Goal: Task Accomplishment & Management: Use online tool/utility

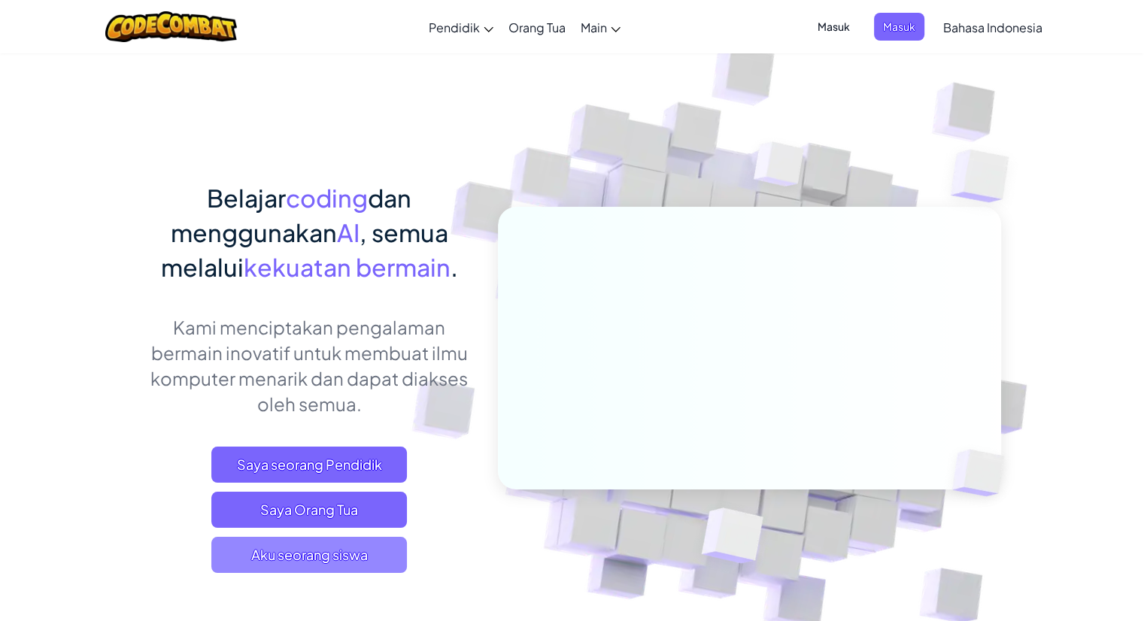
click at [293, 563] on span "Aku seorang siswa" at bounding box center [309, 555] width 196 height 36
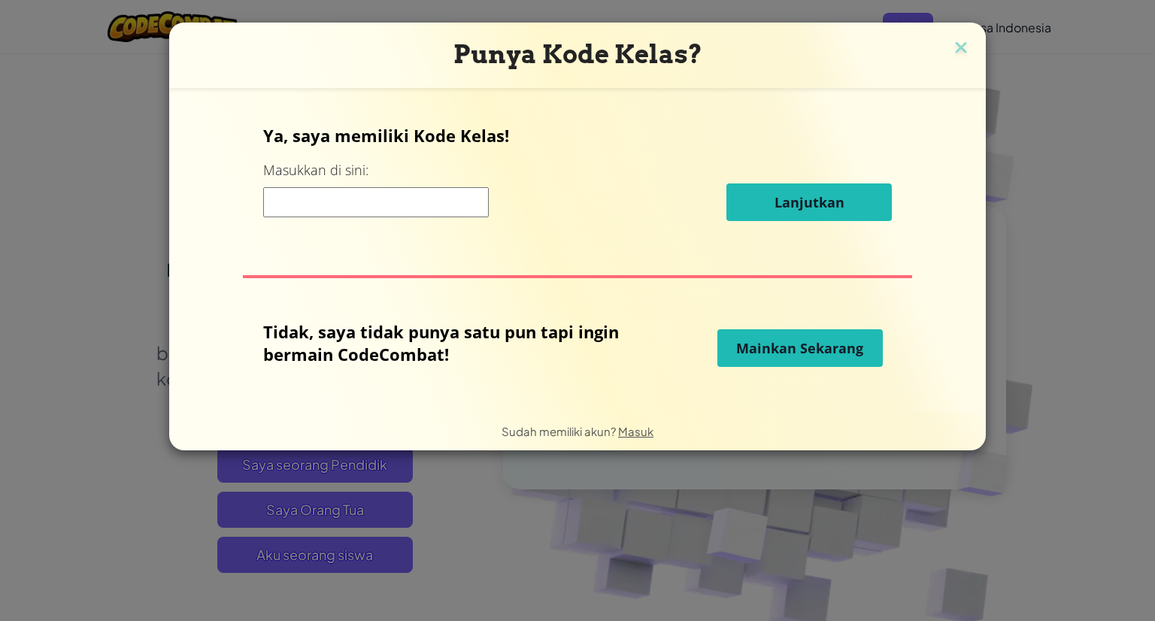
click at [751, 340] on span "Mainkan Sekarang" at bounding box center [799, 348] width 127 height 18
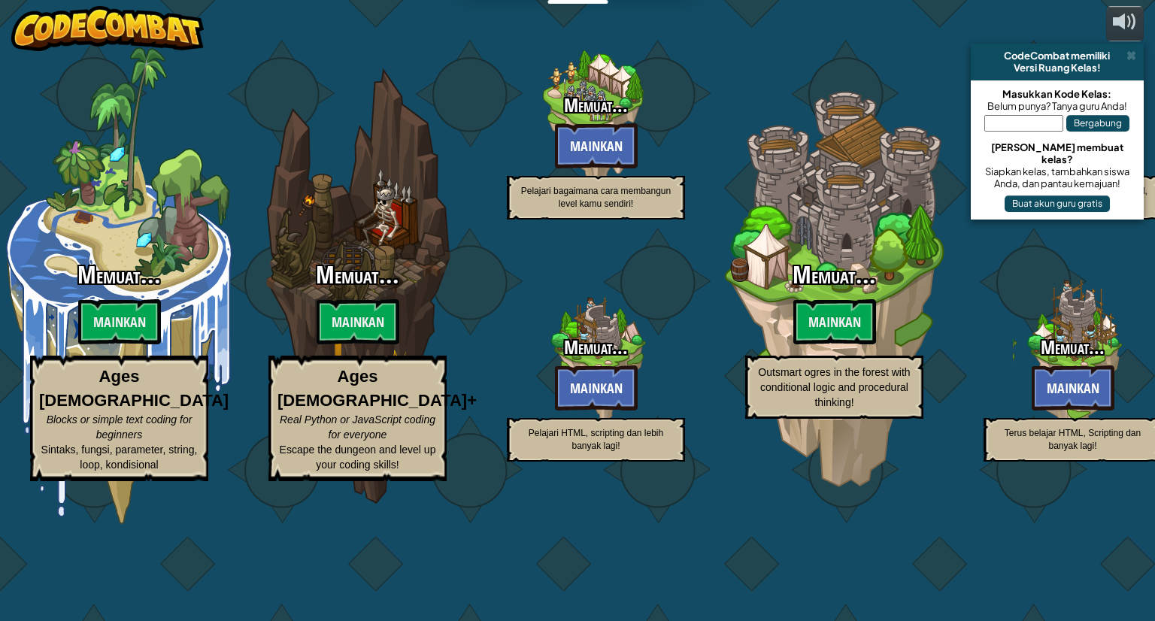
select select "id"
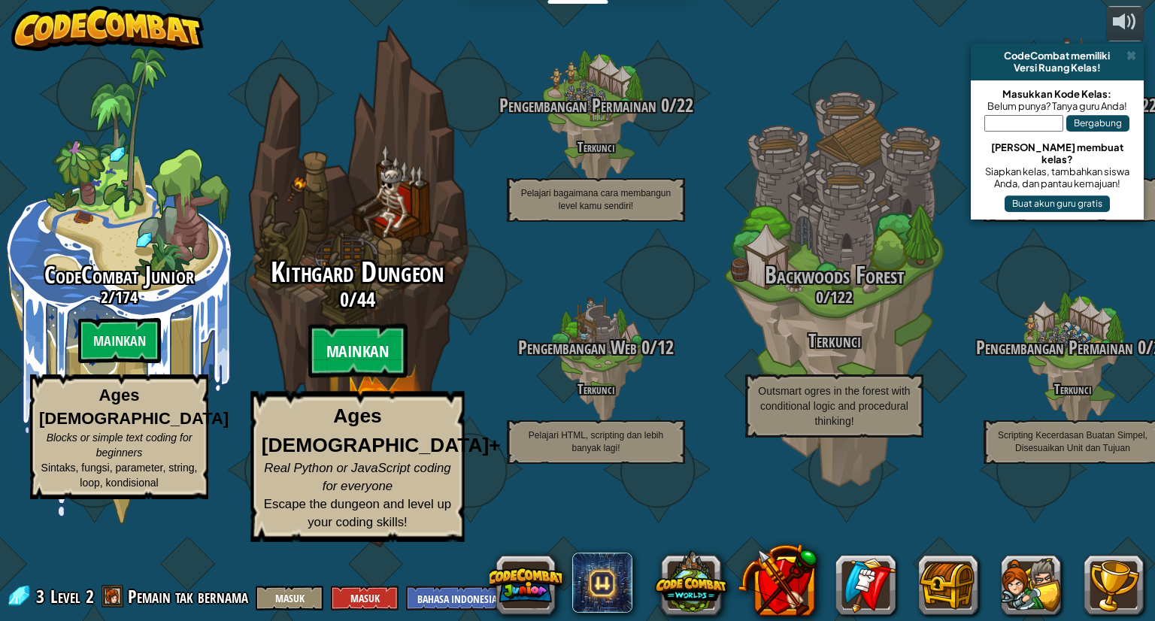
click at [325, 378] on btn "Mainkan" at bounding box center [357, 351] width 99 height 54
select select "id"
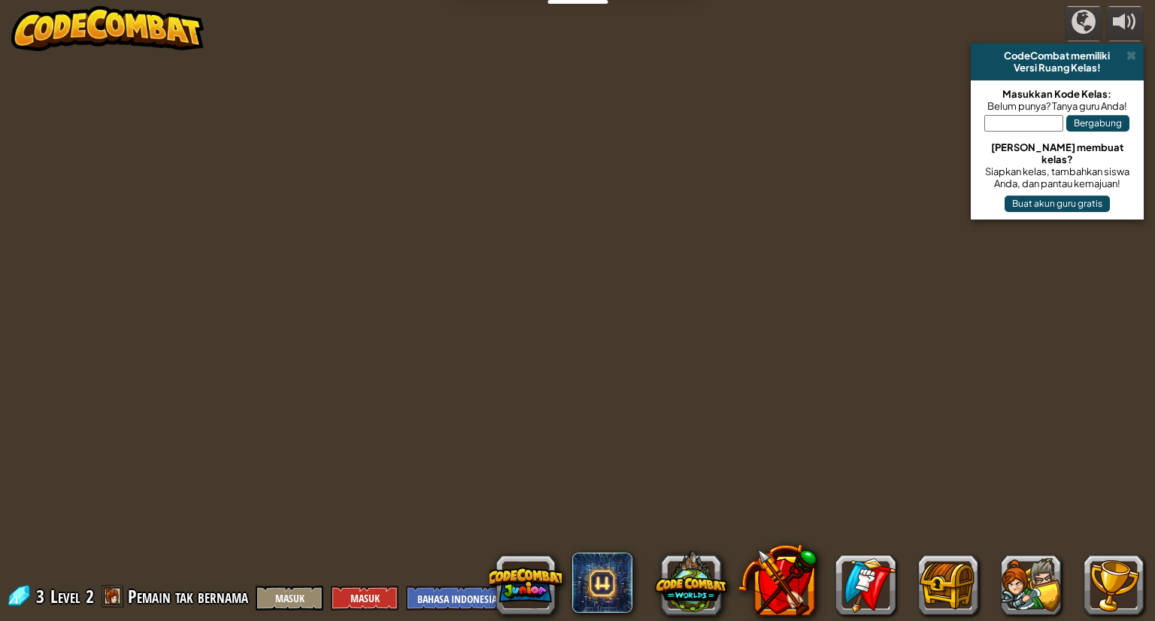
select select "id"
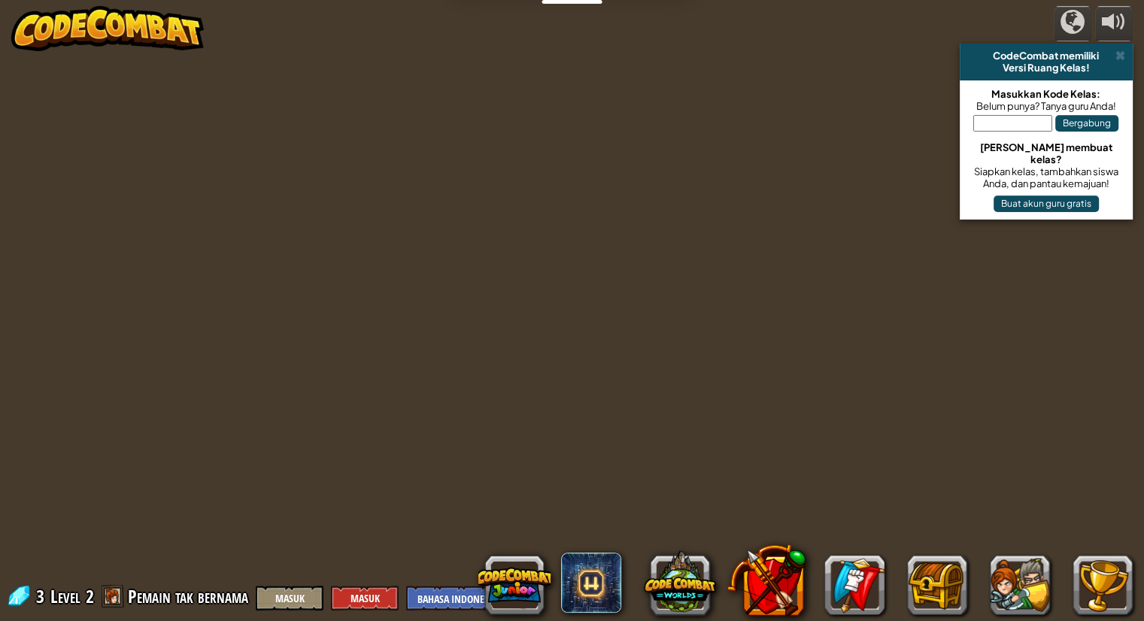
select select "id"
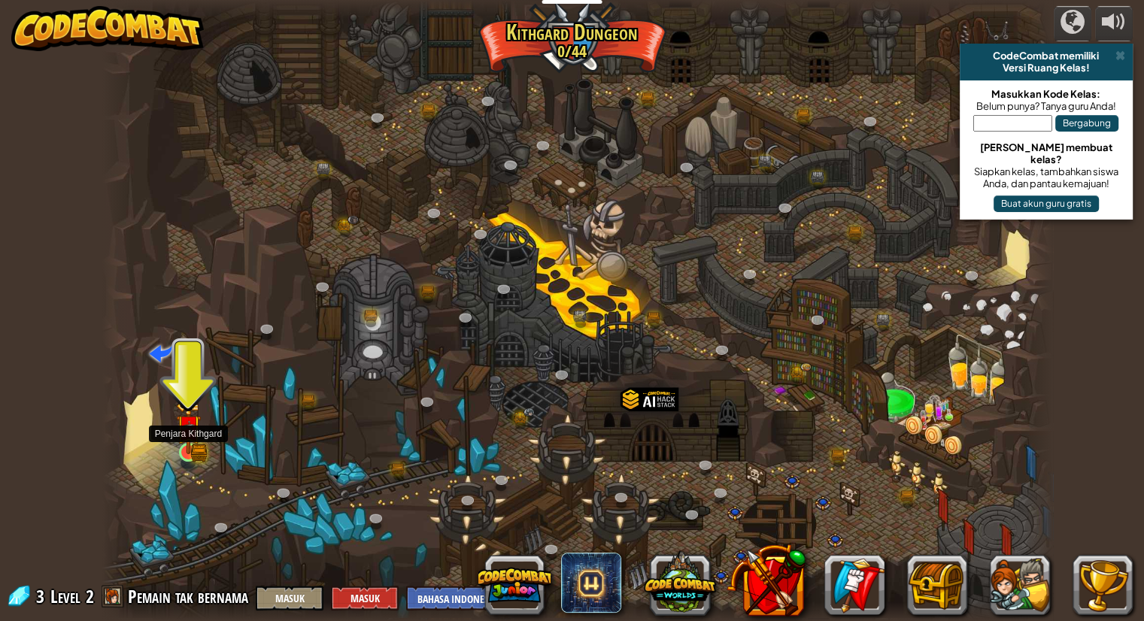
click at [199, 448] on img at bounding box center [188, 427] width 25 height 54
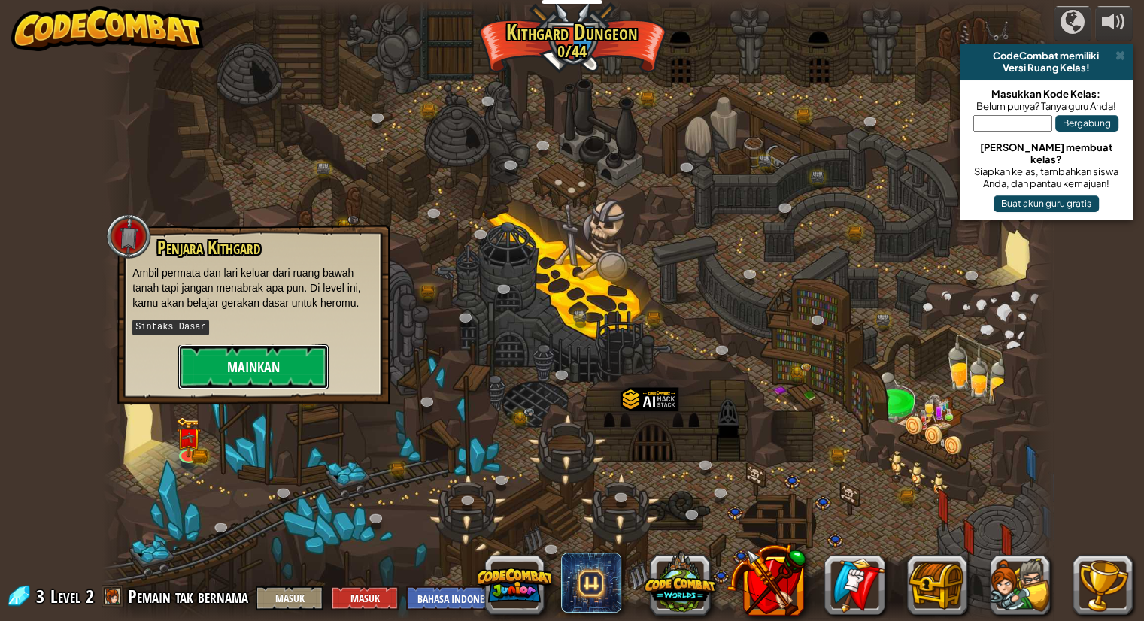
click at [315, 357] on button "Mainkan" at bounding box center [253, 367] width 150 height 45
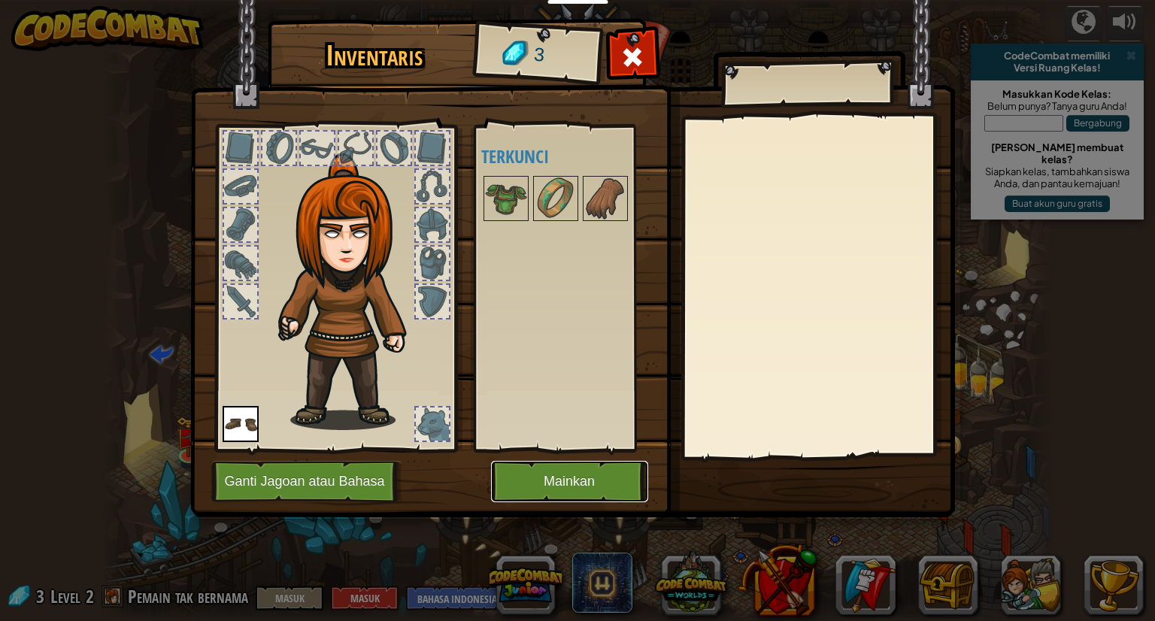
click at [570, 471] on button "Mainkan" at bounding box center [569, 481] width 157 height 41
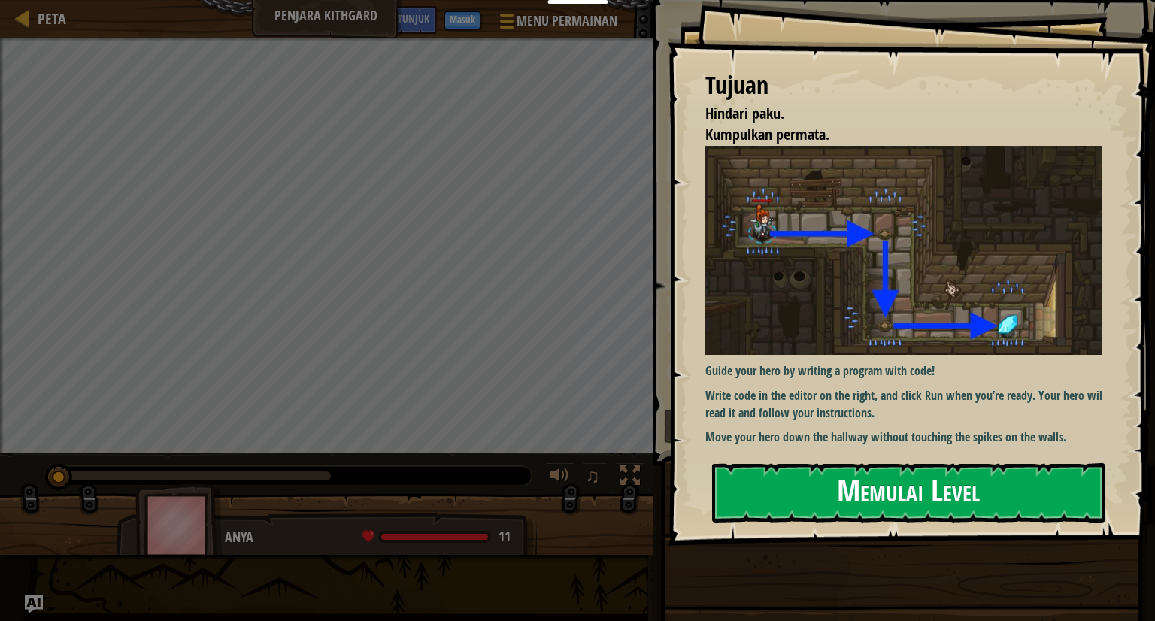
click at [924, 463] on button "Memulai Level" at bounding box center [908, 492] width 393 height 59
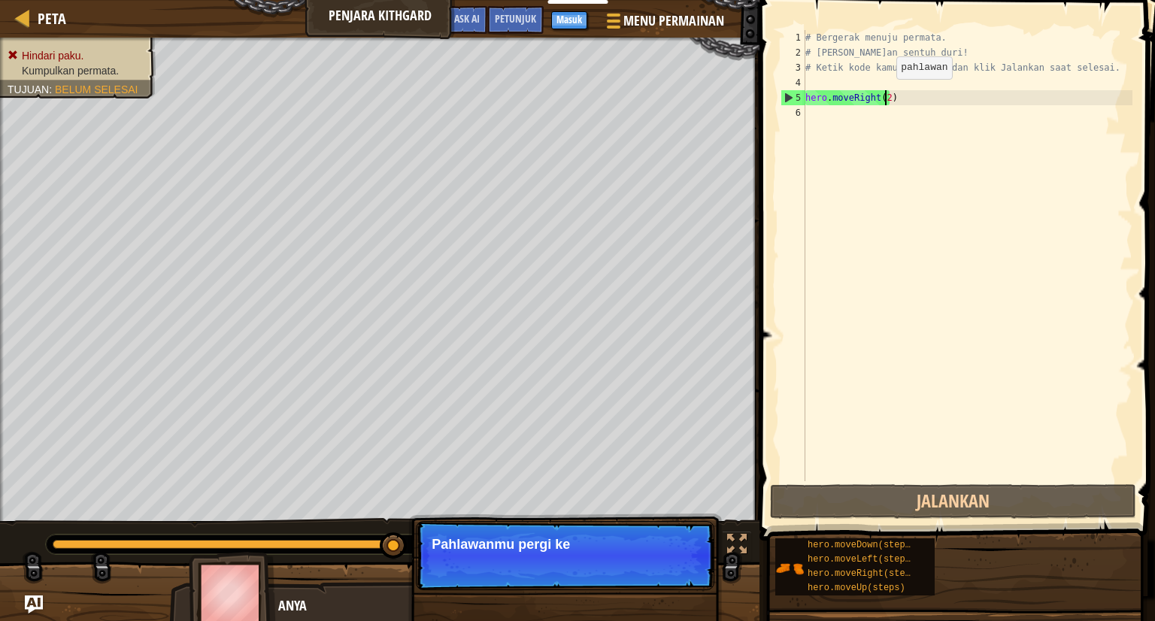
click at [884, 94] on div "# Bergerak menuju permata. # [PERSON_NAME]an sentuh duri! # Ketik kode kamu di …" at bounding box center [968, 270] width 330 height 481
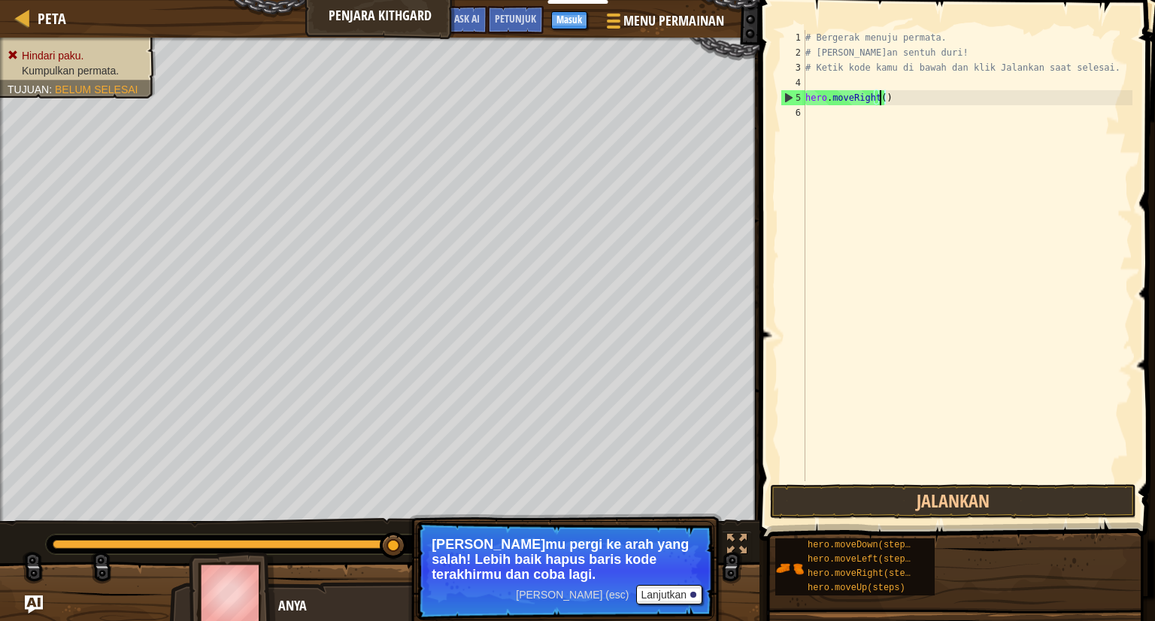
type textarea "hero.moveRight(3)"
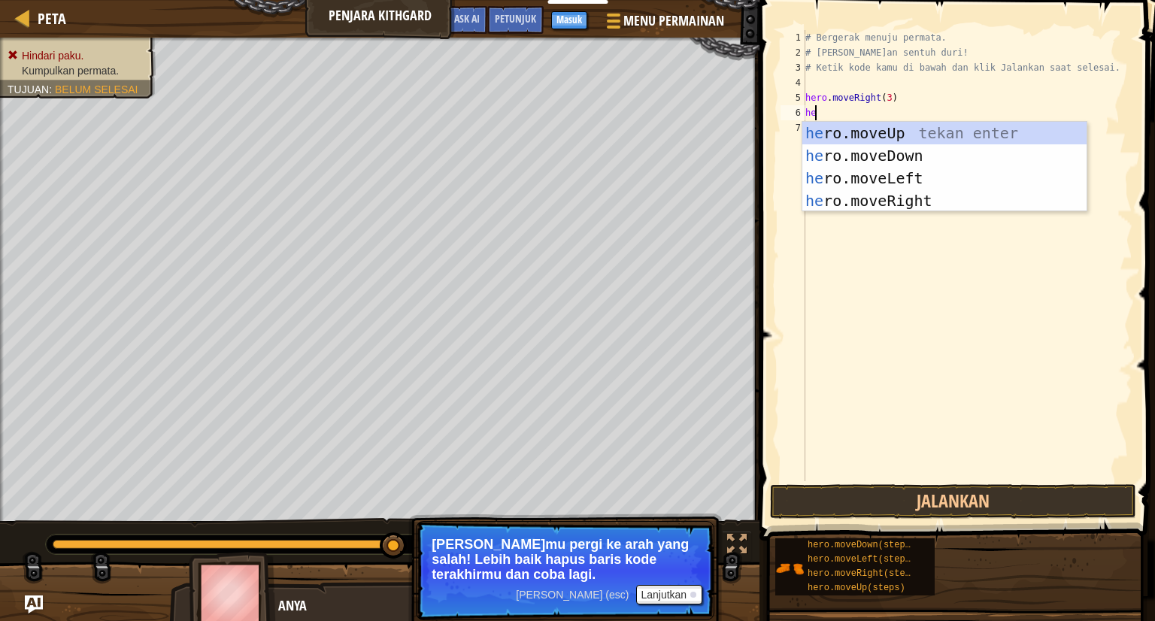
type textarea "her"
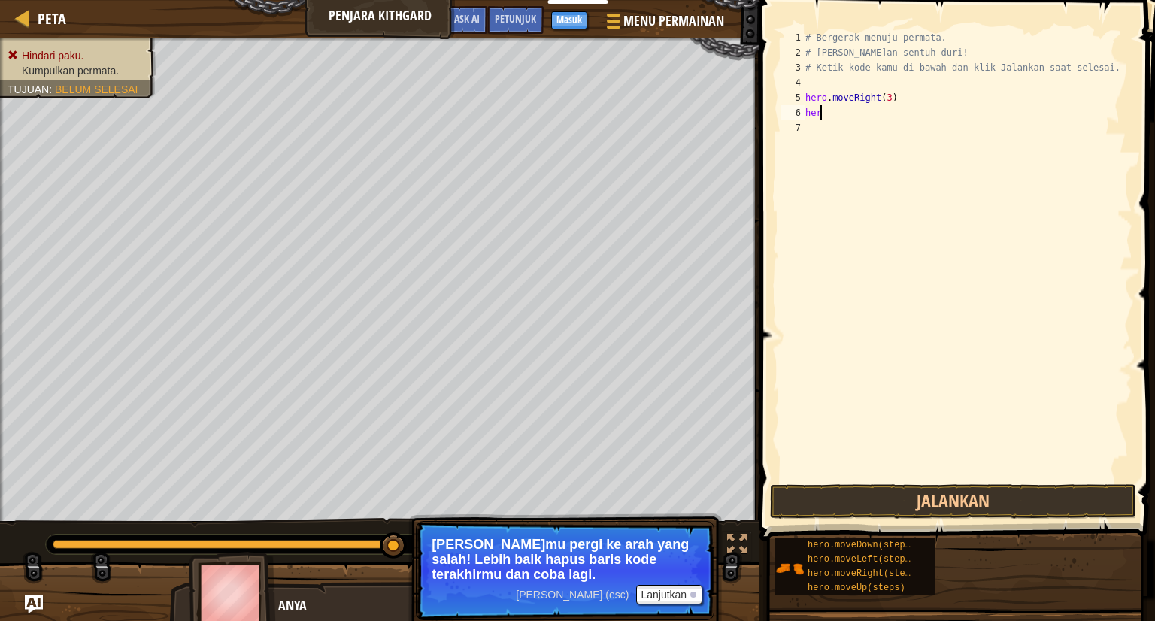
type textarea "hero"
type textarea "hero."
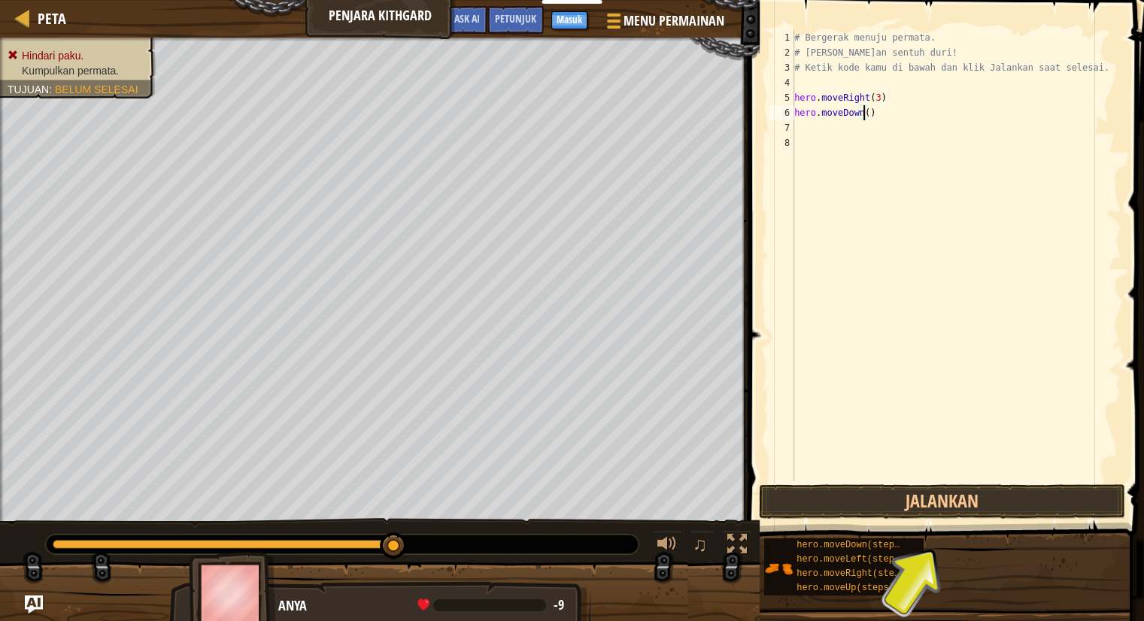
type textarea "hero.moveDown(3)"
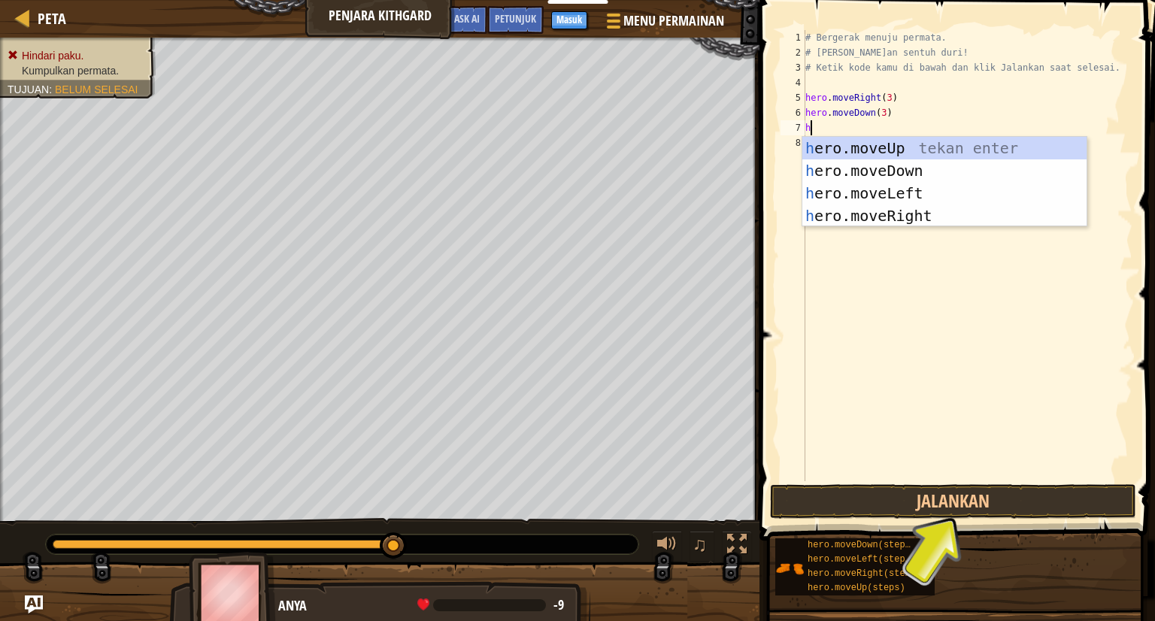
type textarea "her"
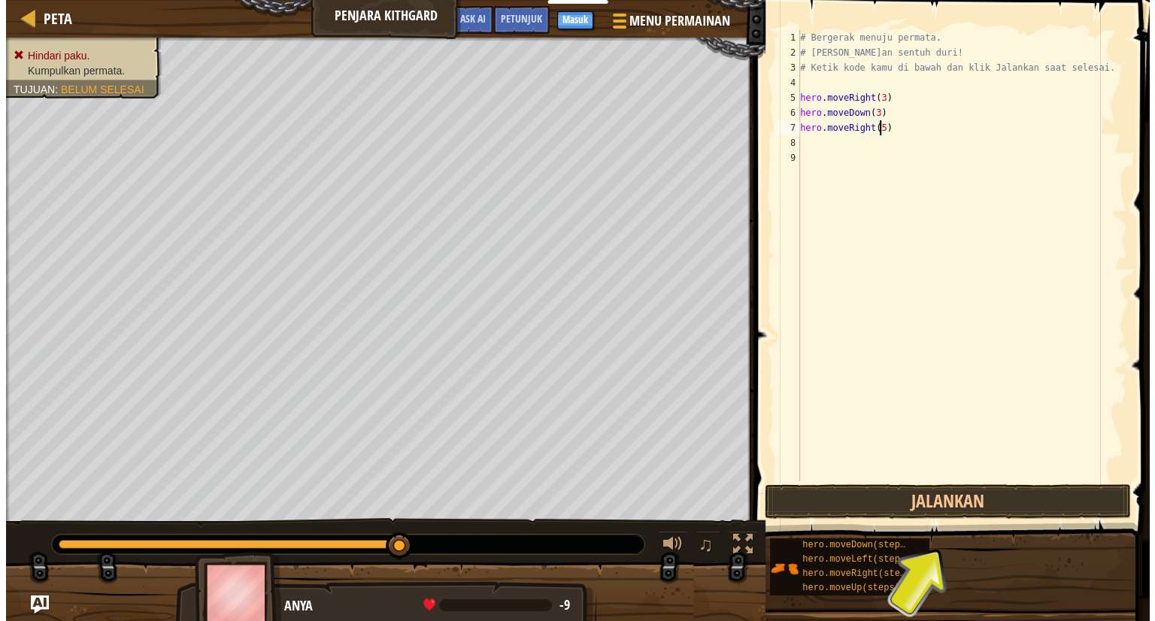
scroll to position [7, 6]
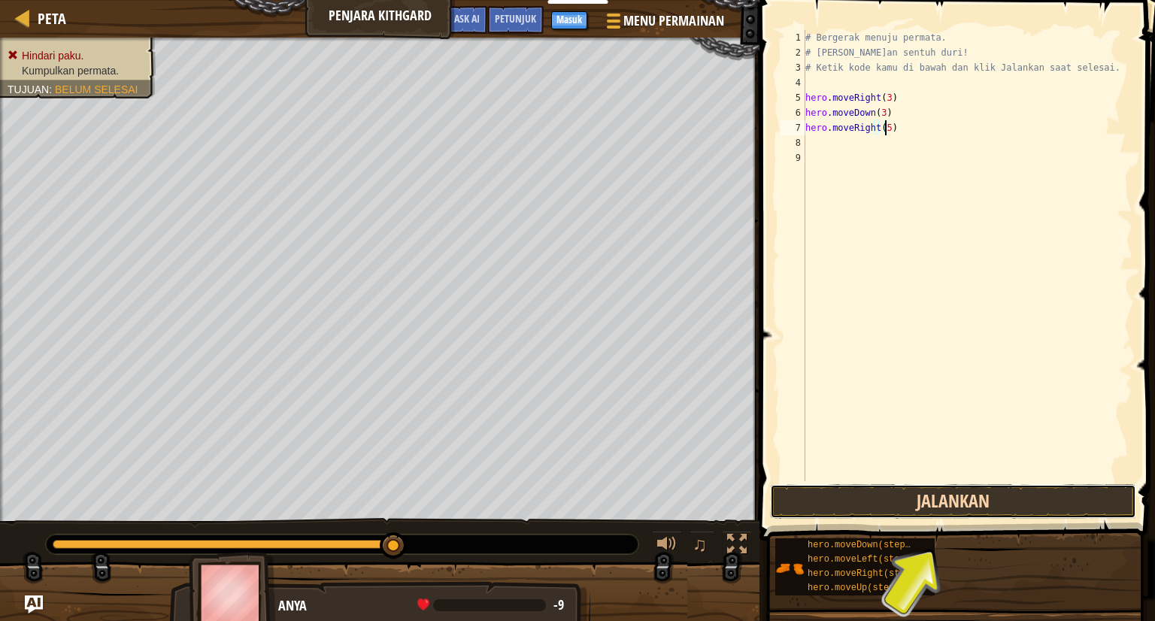
click at [942, 494] on button "Jalankan" at bounding box center [953, 501] width 366 height 35
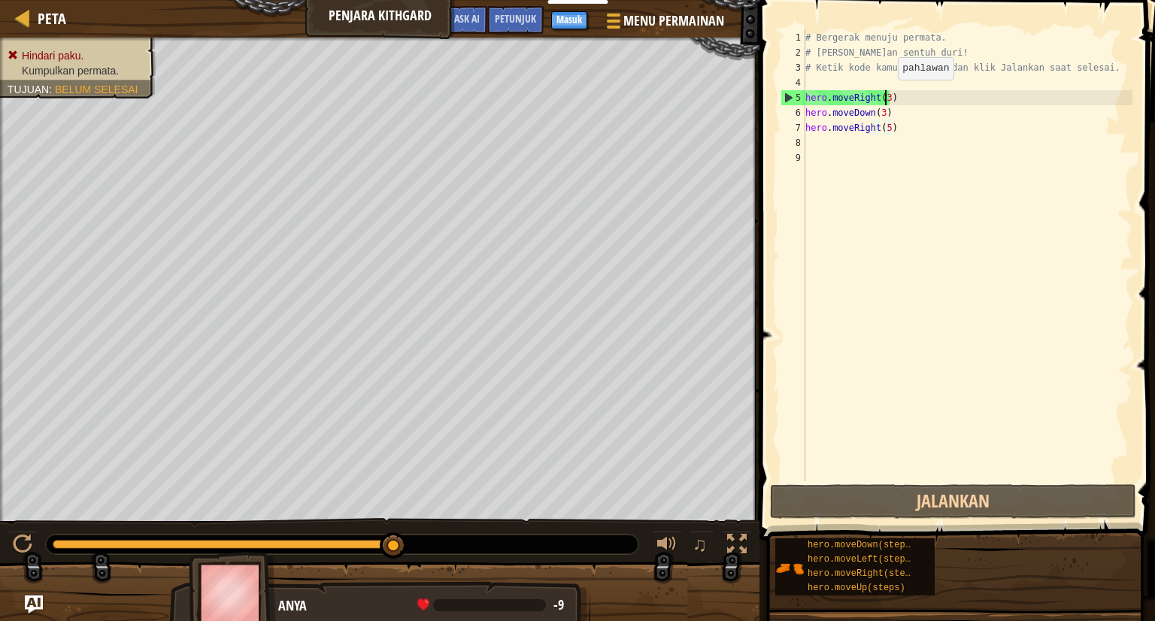
click at [885, 94] on div "# Bergerak menuju permata. # [PERSON_NAME]an sentuh duri! # Ketik kode kamu di …" at bounding box center [968, 270] width 330 height 481
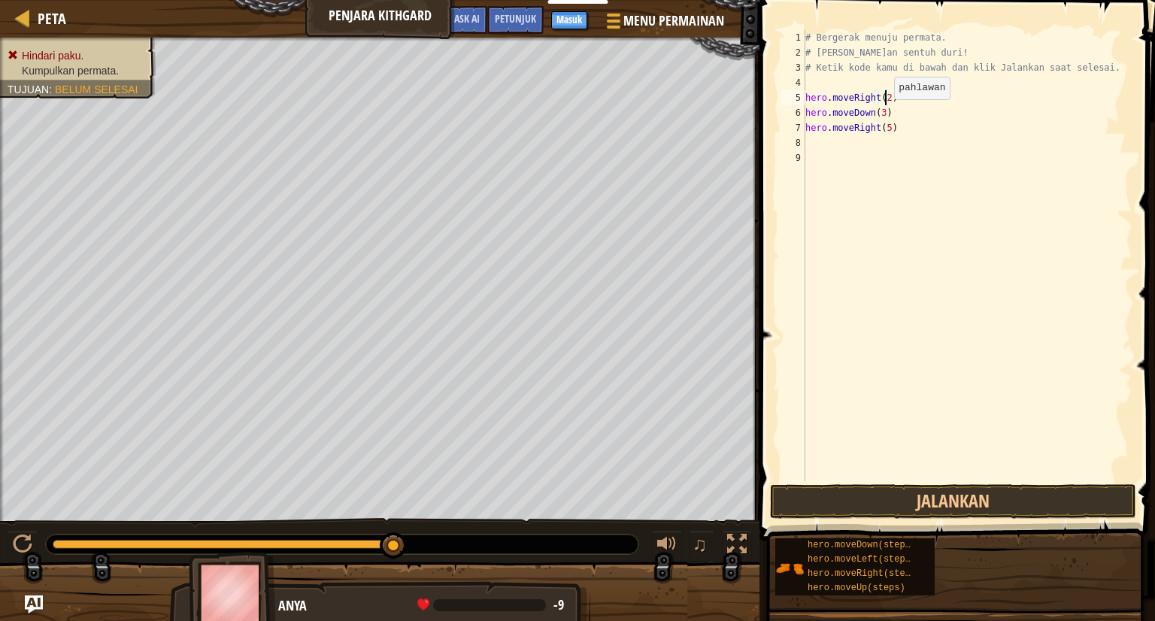
click at [882, 114] on div "# Bergerak menuju permata. # [PERSON_NAME]an sentuh duri! # Ketik kode kamu di …" at bounding box center [968, 270] width 330 height 481
click at [884, 513] on button "Jalankan" at bounding box center [953, 501] width 366 height 35
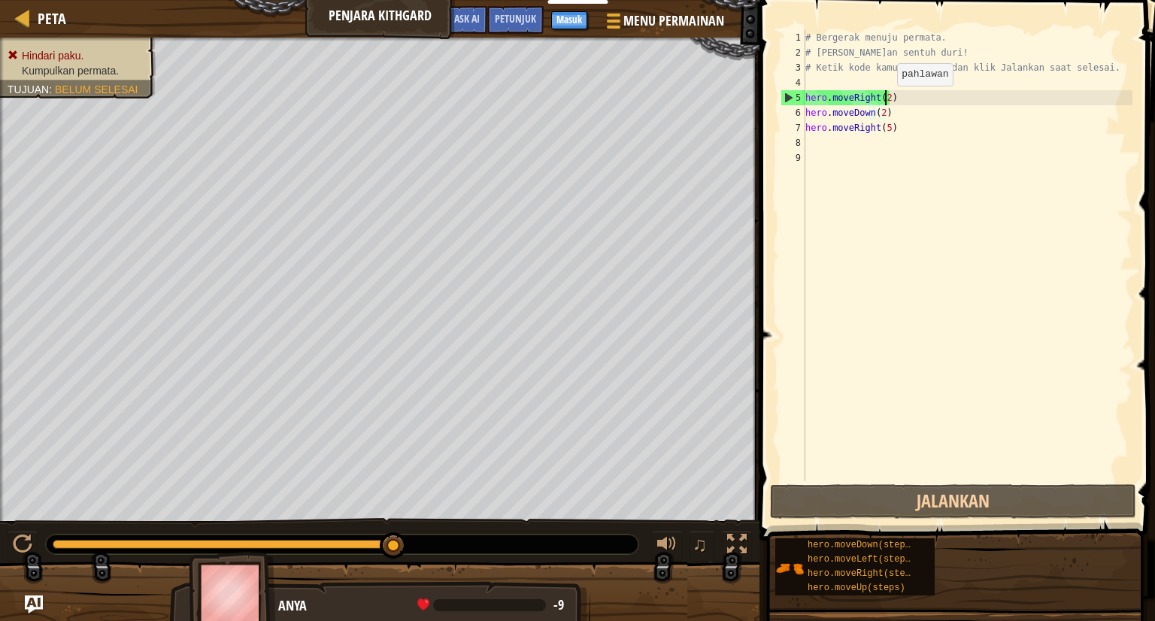
click at [885, 100] on div "# Bergerak menuju permata. # [PERSON_NAME]an sentuh duri! # Ketik kode kamu di …" at bounding box center [968, 270] width 330 height 481
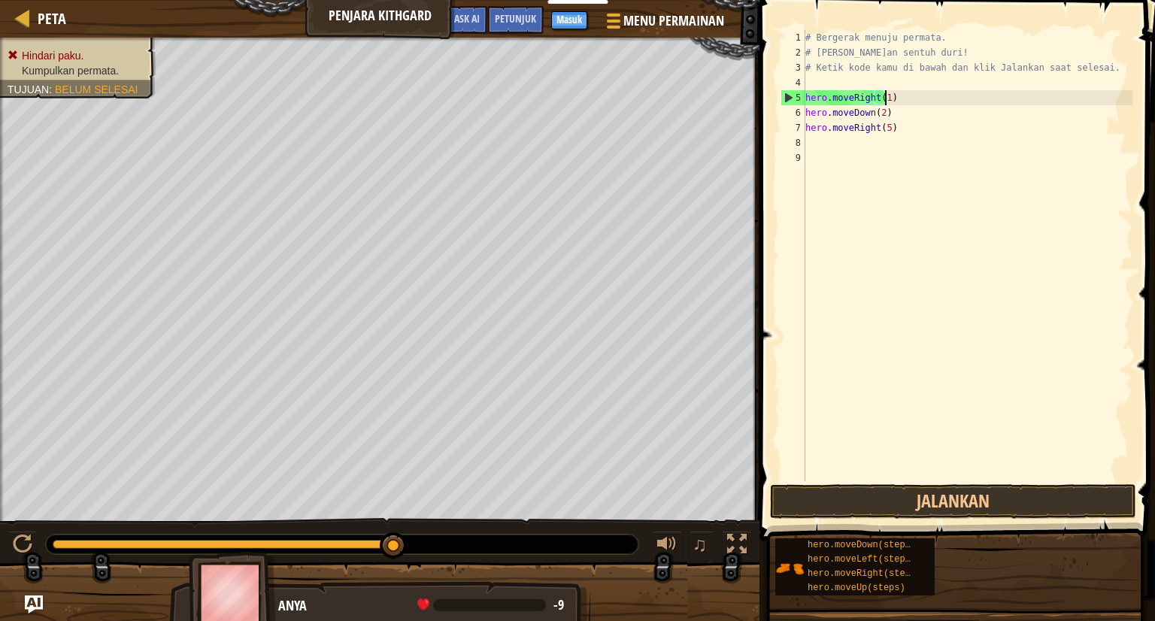
scroll to position [7, 6]
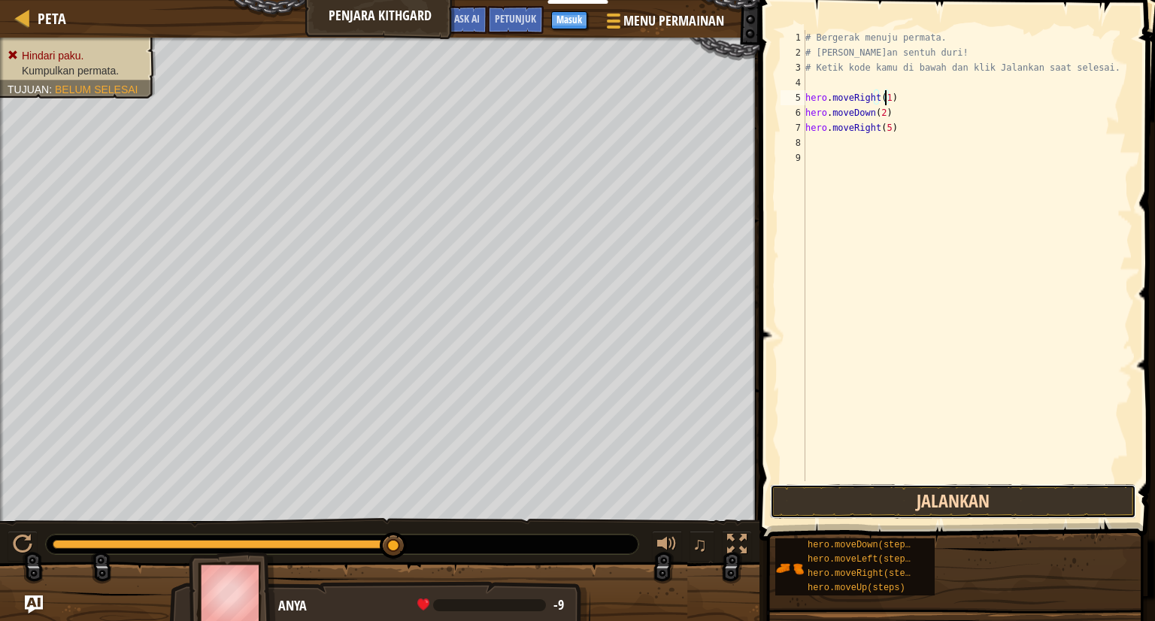
click at [845, 512] on button "Jalankan" at bounding box center [953, 501] width 366 height 35
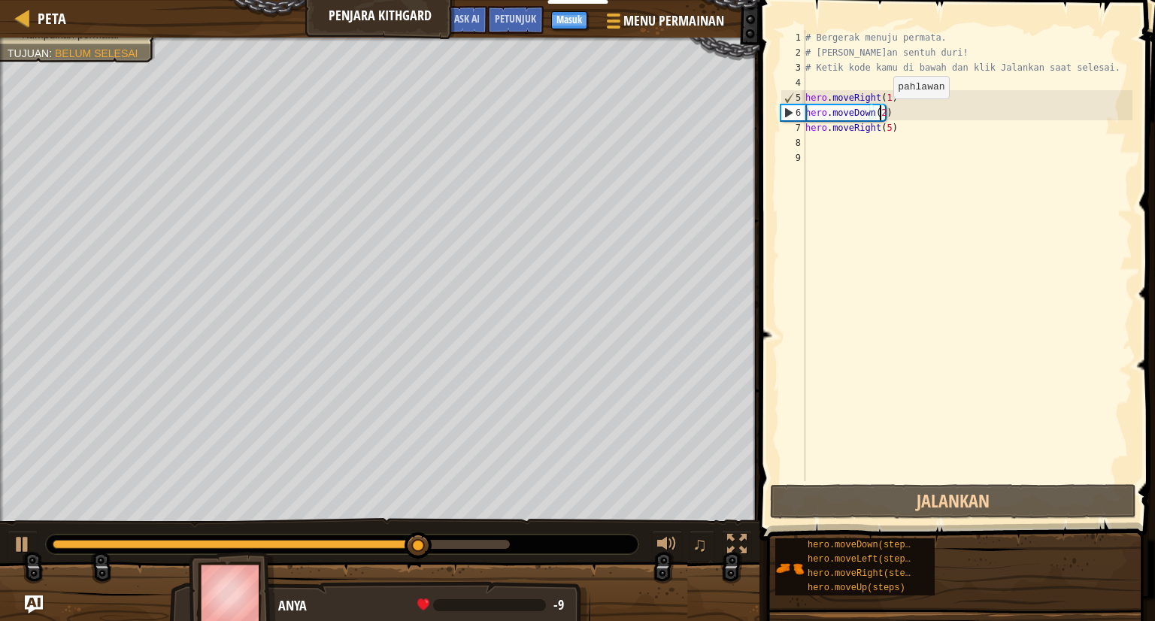
click at [881, 114] on div "# Bergerak menuju permata. # [PERSON_NAME]an sentuh duri! # Ketik kode kamu di …" at bounding box center [968, 270] width 330 height 481
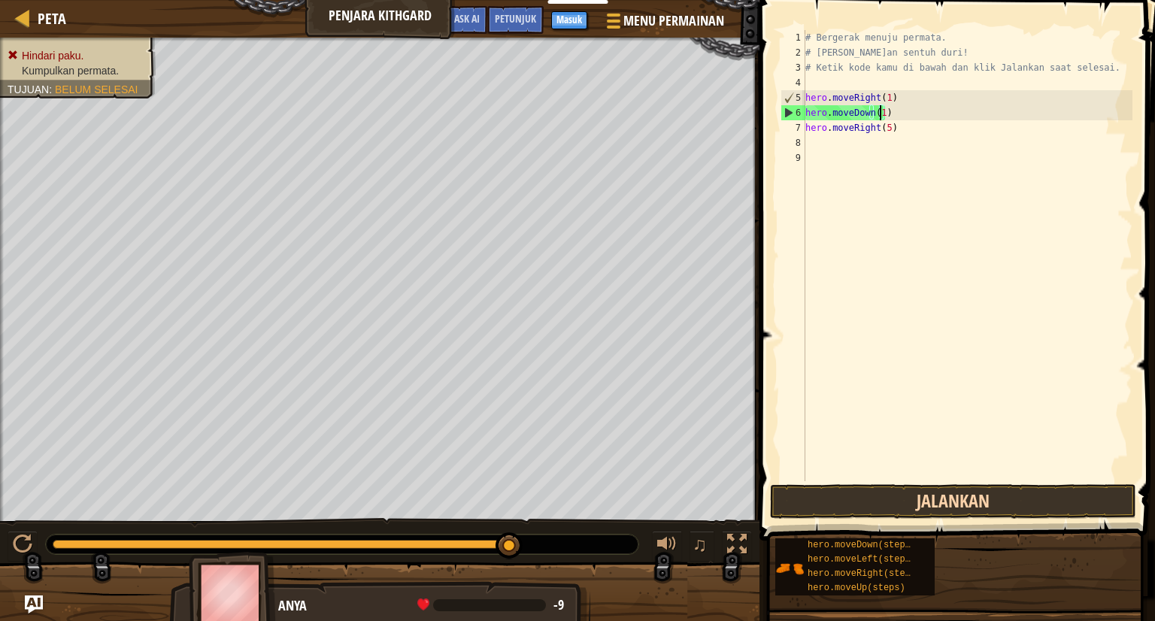
type textarea "hero.moveDown(1)"
click at [894, 496] on button "Jalankan" at bounding box center [953, 501] width 366 height 35
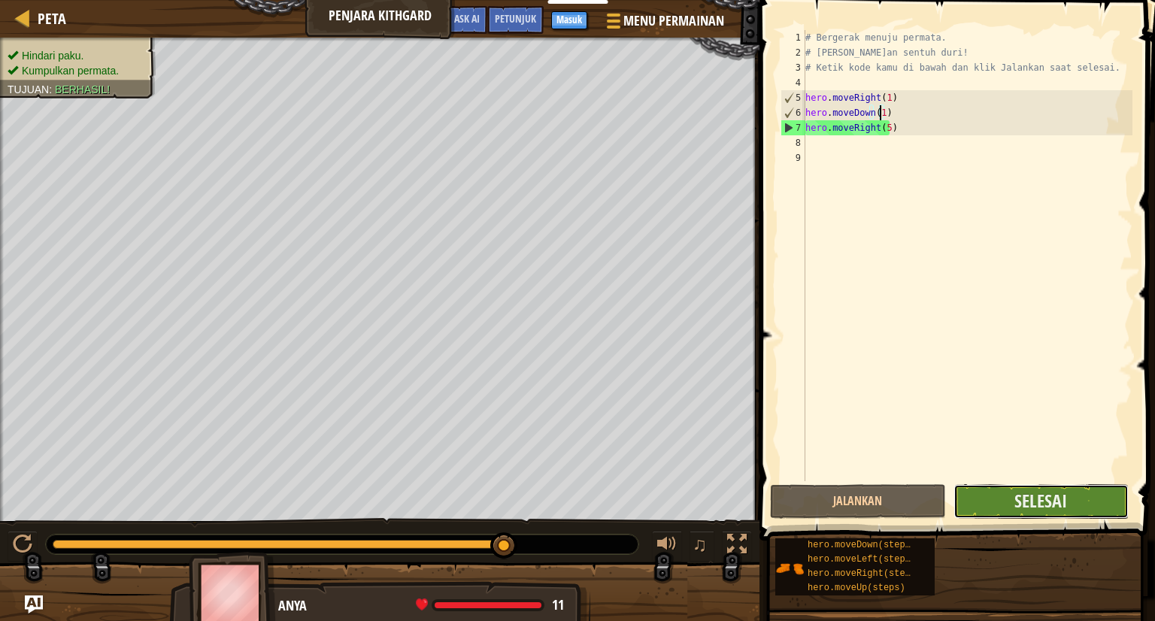
click at [987, 500] on button "Selesai" at bounding box center [1041, 501] width 175 height 35
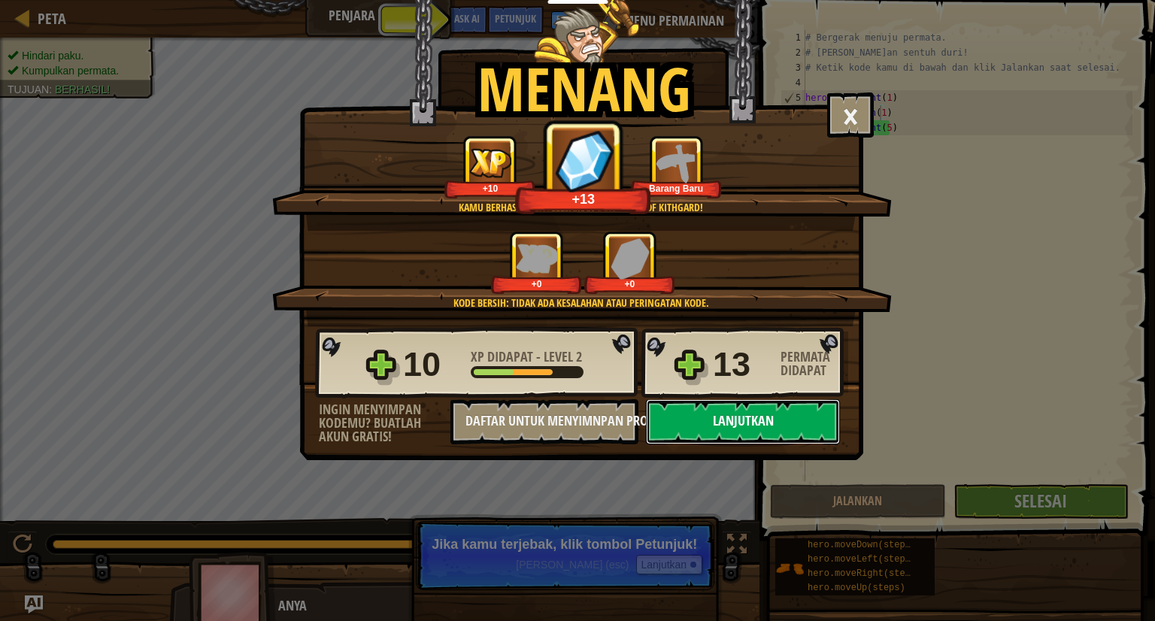
click at [717, 419] on button "Lanjutkan" at bounding box center [743, 421] width 194 height 45
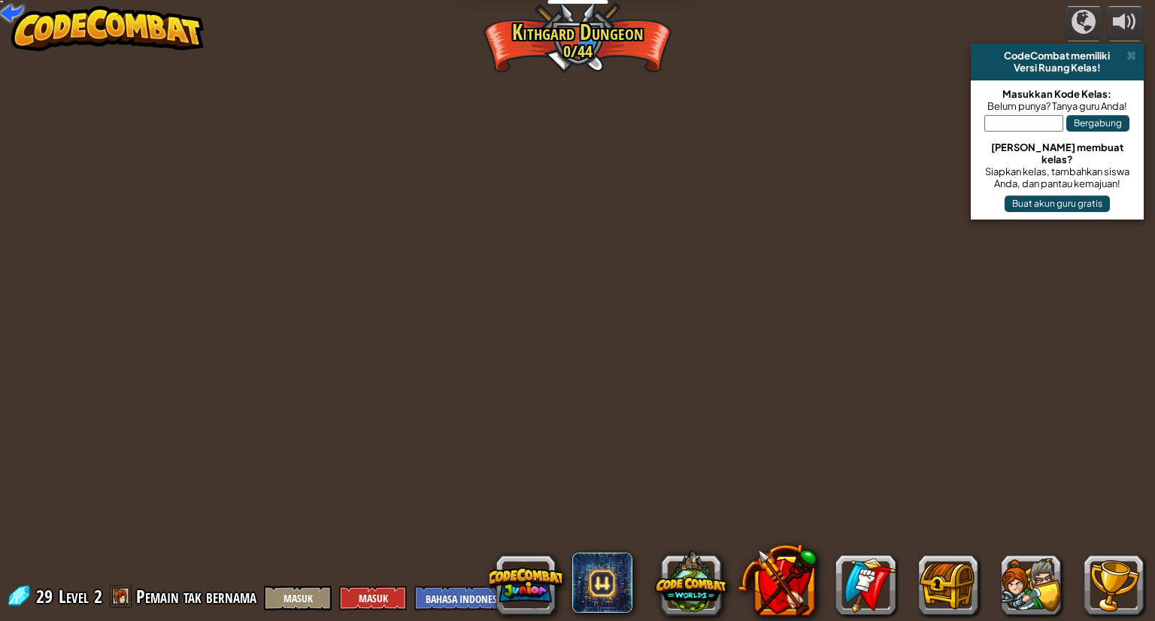
select select "id"
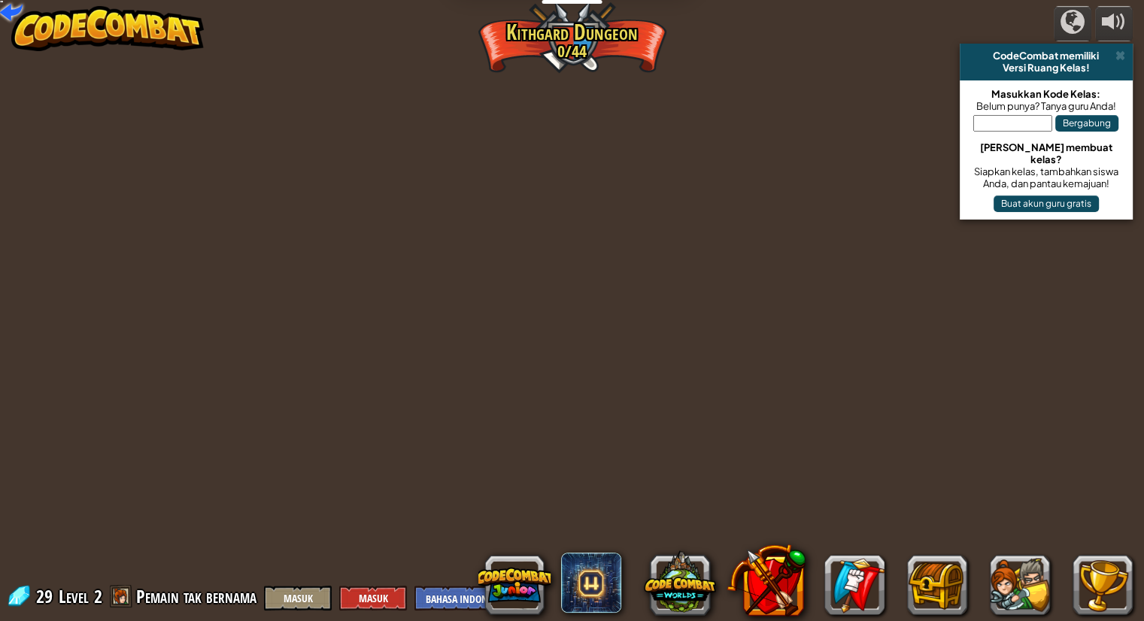
select select "id"
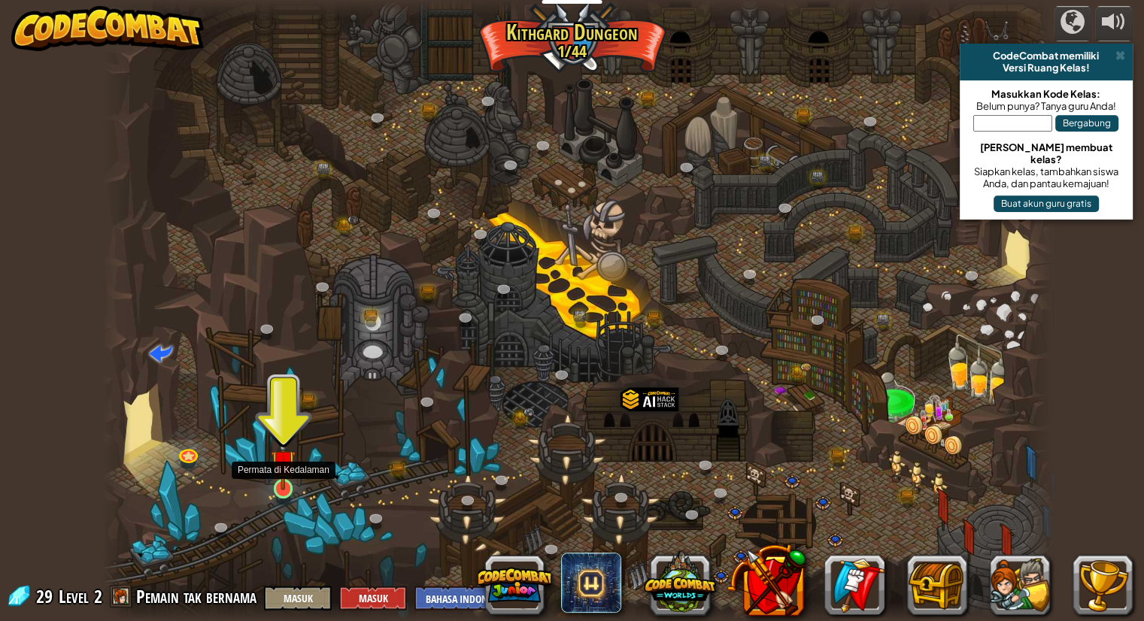
click at [278, 472] on img at bounding box center [283, 462] width 25 height 56
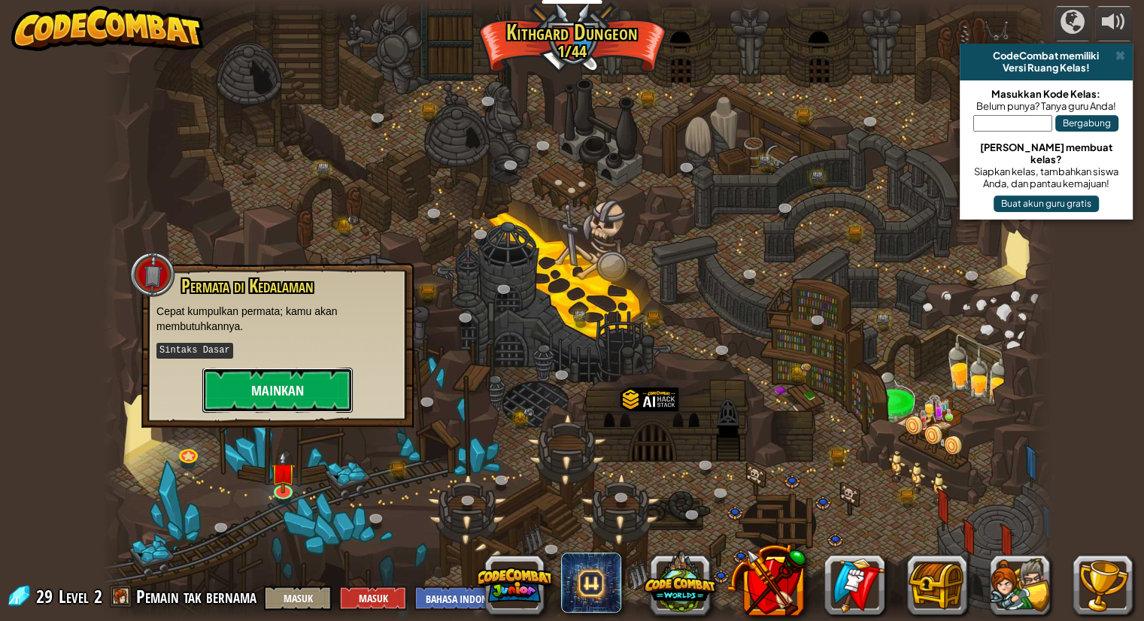
click at [293, 395] on button "Mainkan" at bounding box center [277, 390] width 150 height 45
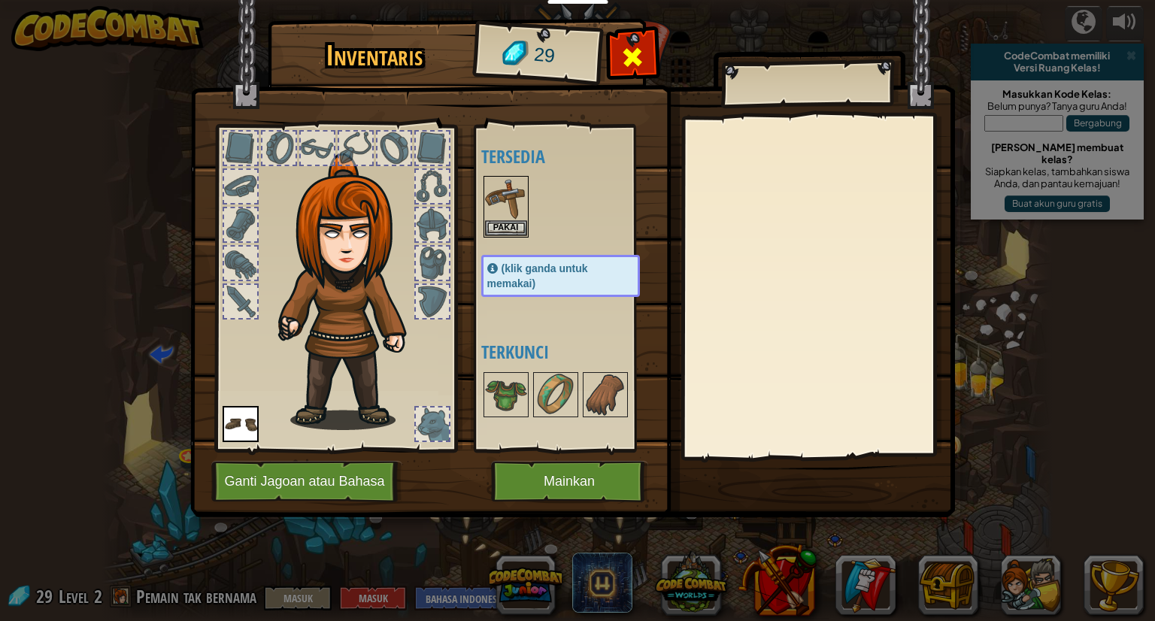
click at [632, 64] on span at bounding box center [633, 57] width 24 height 24
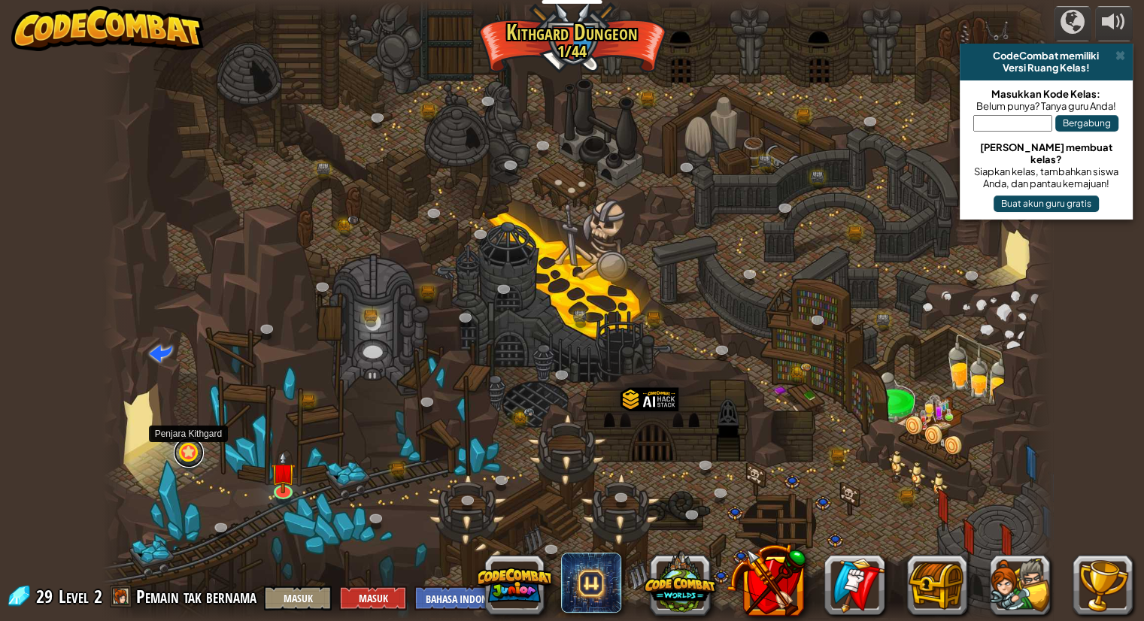
click at [196, 456] on link at bounding box center [189, 453] width 30 height 30
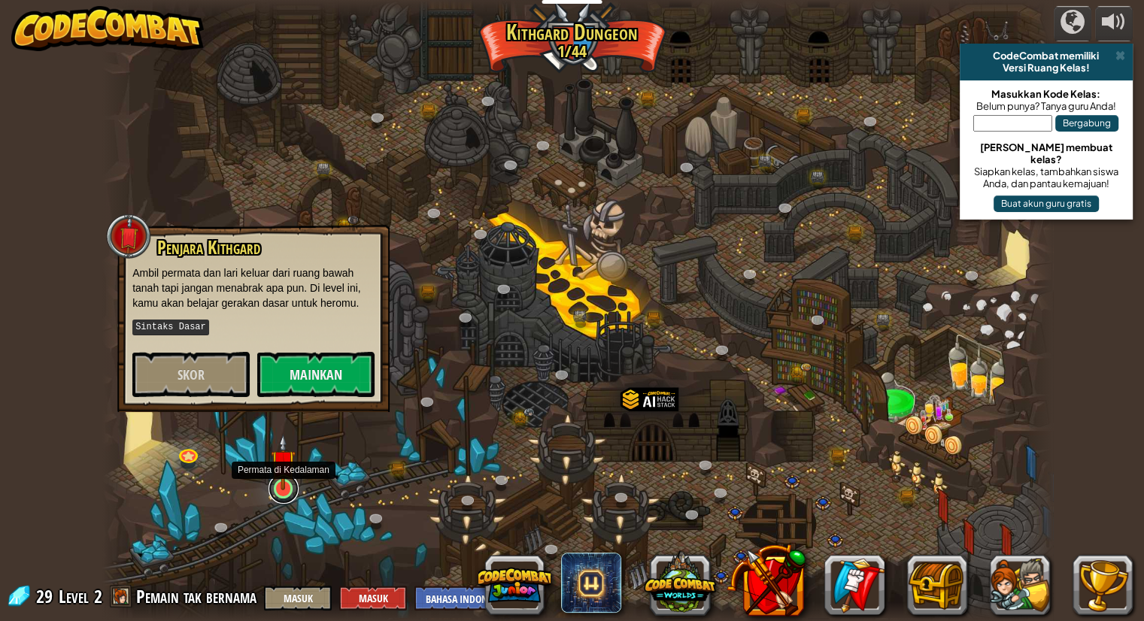
click at [288, 494] on link at bounding box center [284, 489] width 30 height 30
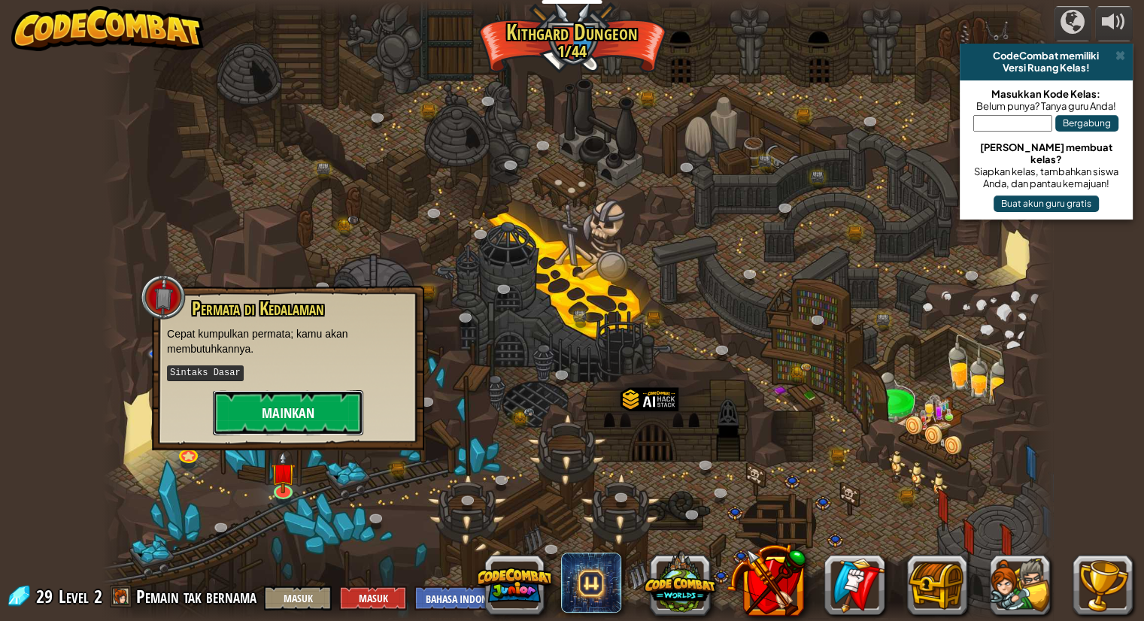
click at [330, 399] on button "Mainkan" at bounding box center [288, 412] width 150 height 45
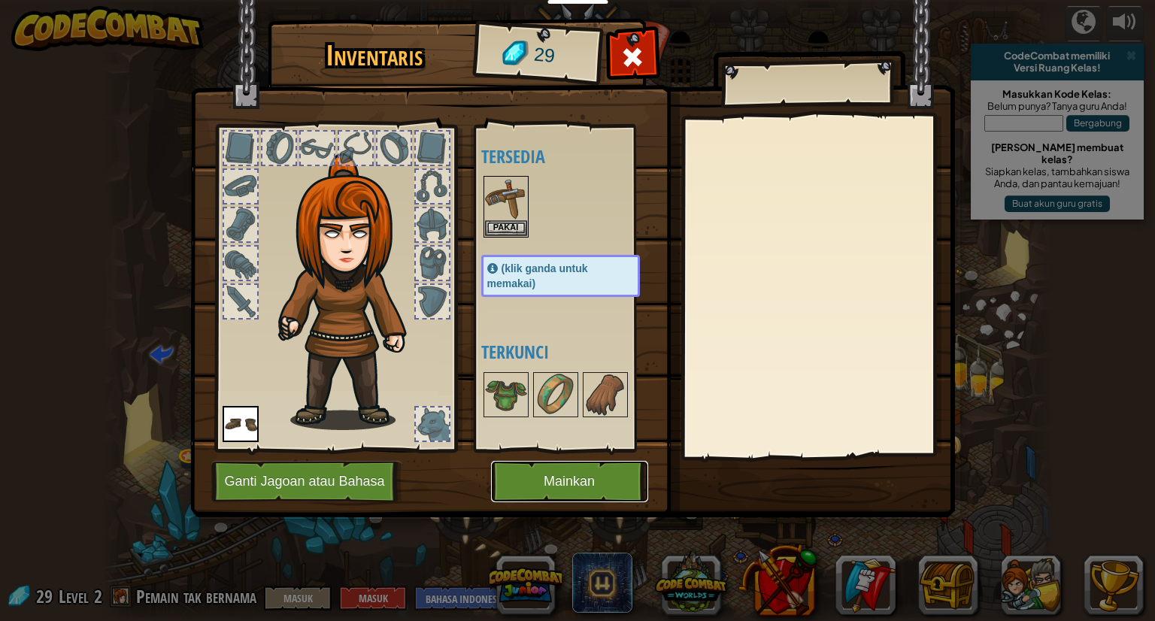
click at [550, 485] on button "Mainkan" at bounding box center [569, 481] width 157 height 41
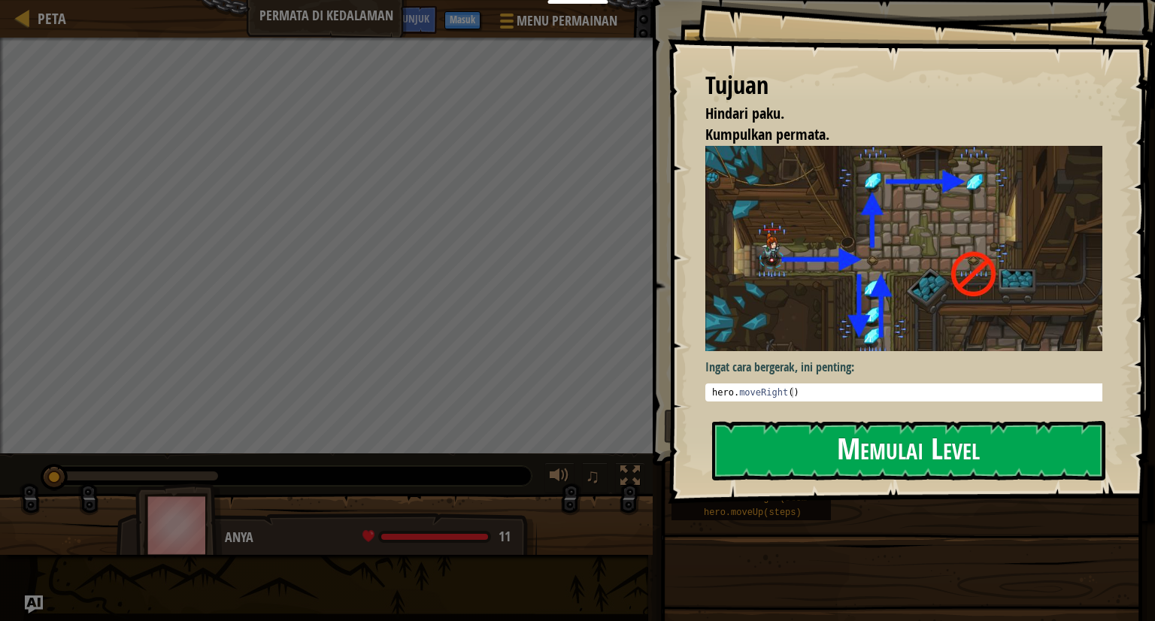
click at [806, 432] on button "Memulai Level" at bounding box center [908, 450] width 393 height 59
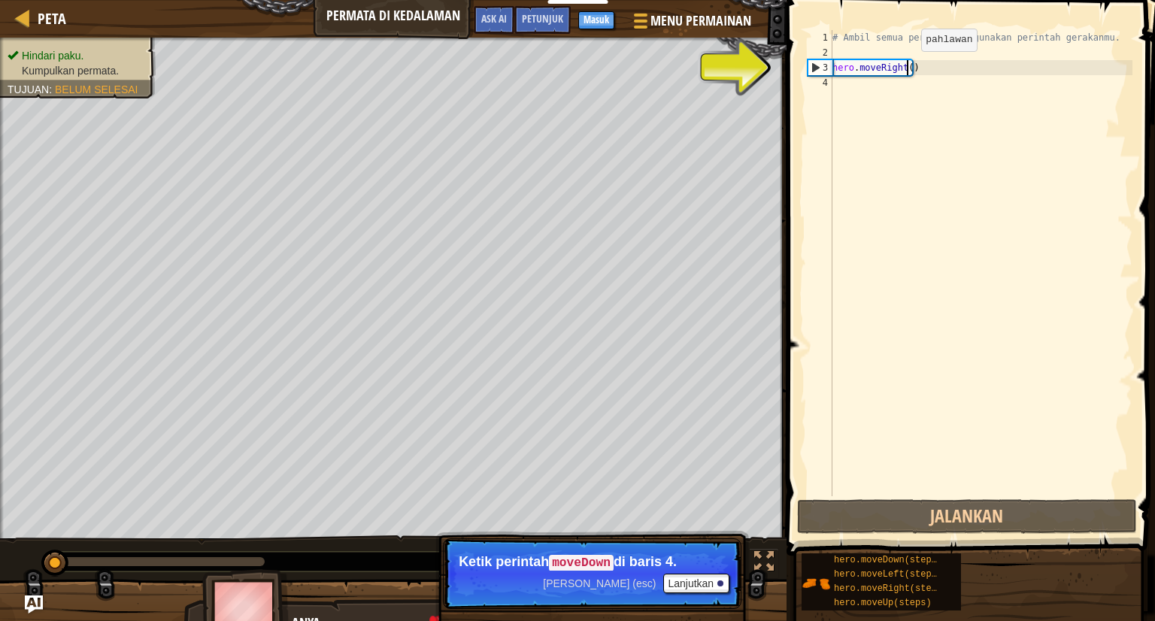
click at [909, 66] on div "# Ambil semua permata menggunakan perintah gerakanmu. hero . moveRight ( )" at bounding box center [981, 278] width 303 height 496
type textarea "hero.moveRight(4)"
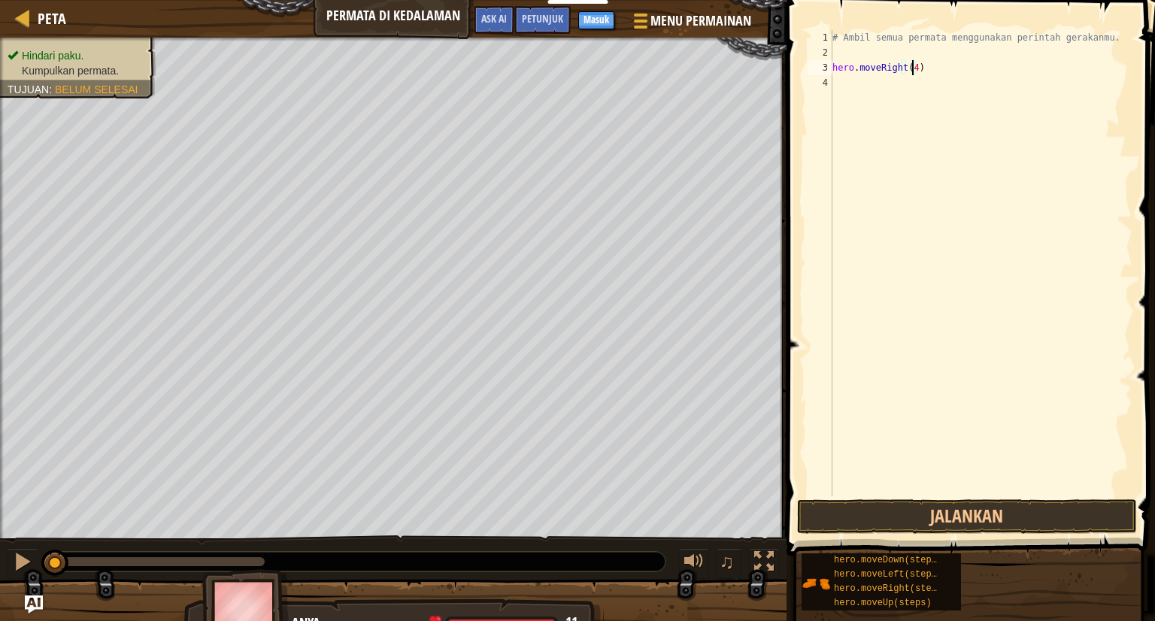
scroll to position [7, 0]
click at [1029, 515] on button "Jalankan" at bounding box center [967, 516] width 340 height 35
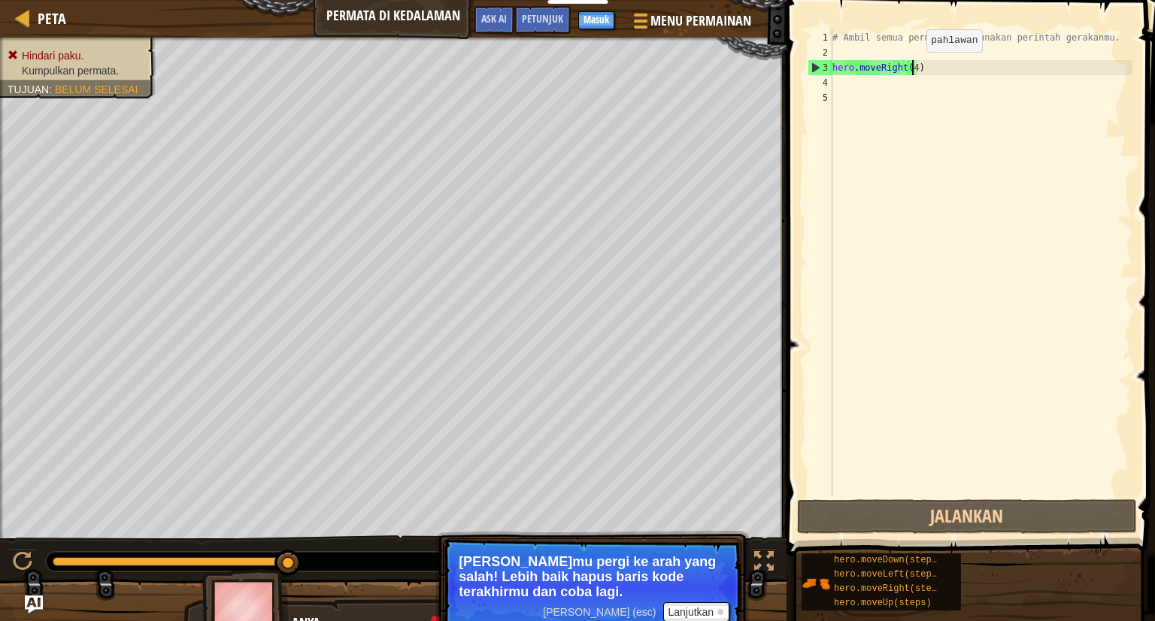
click at [914, 67] on div "# Ambil semua permata menggunakan perintah gerakanmu. hero . moveRight ( 4 )" at bounding box center [981, 278] width 303 height 496
type textarea "hero.moveRight(1)"
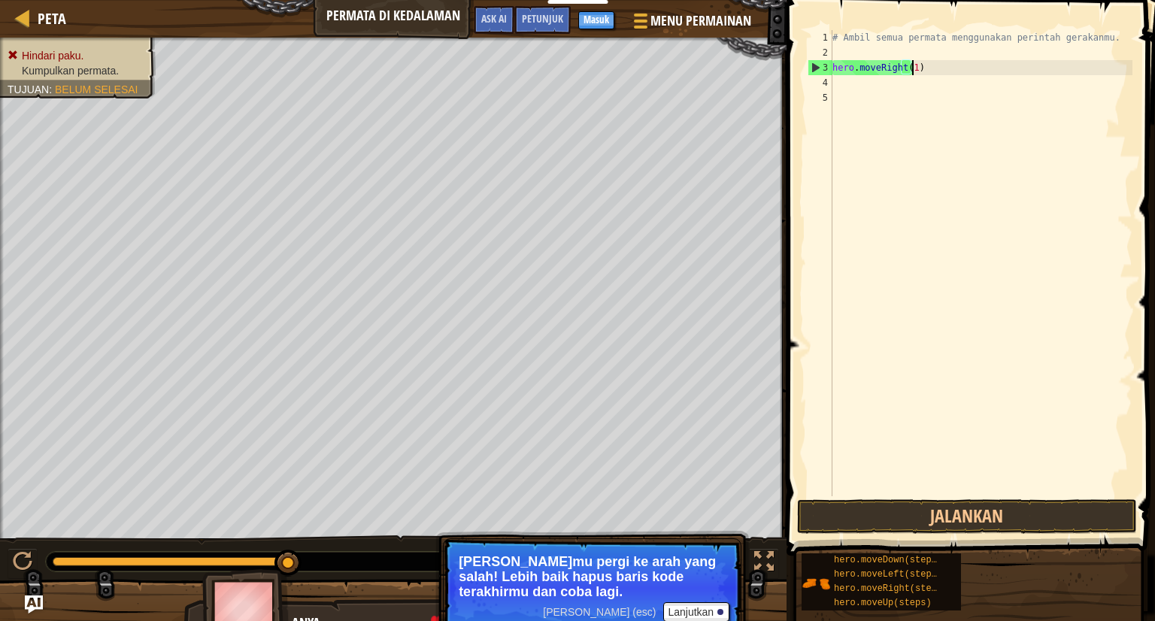
scroll to position [7, 6]
click at [951, 71] on div "# Ambil semua permata menggunakan perintah gerakanmu. hero . moveRight ( 1 )" at bounding box center [981, 278] width 303 height 496
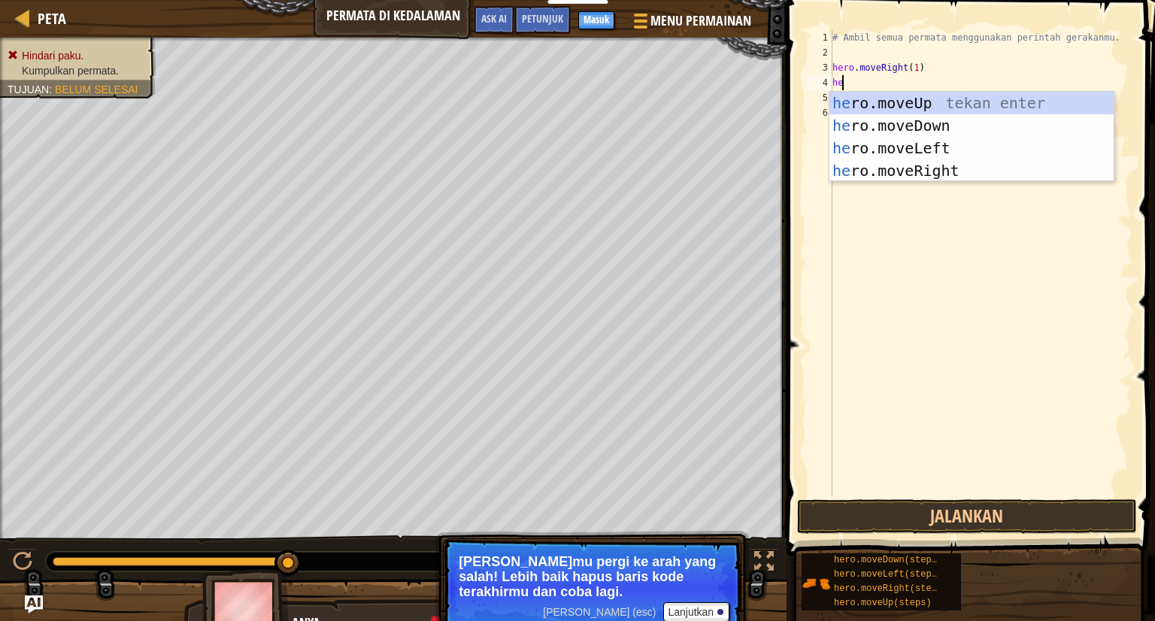
type textarea "hero"
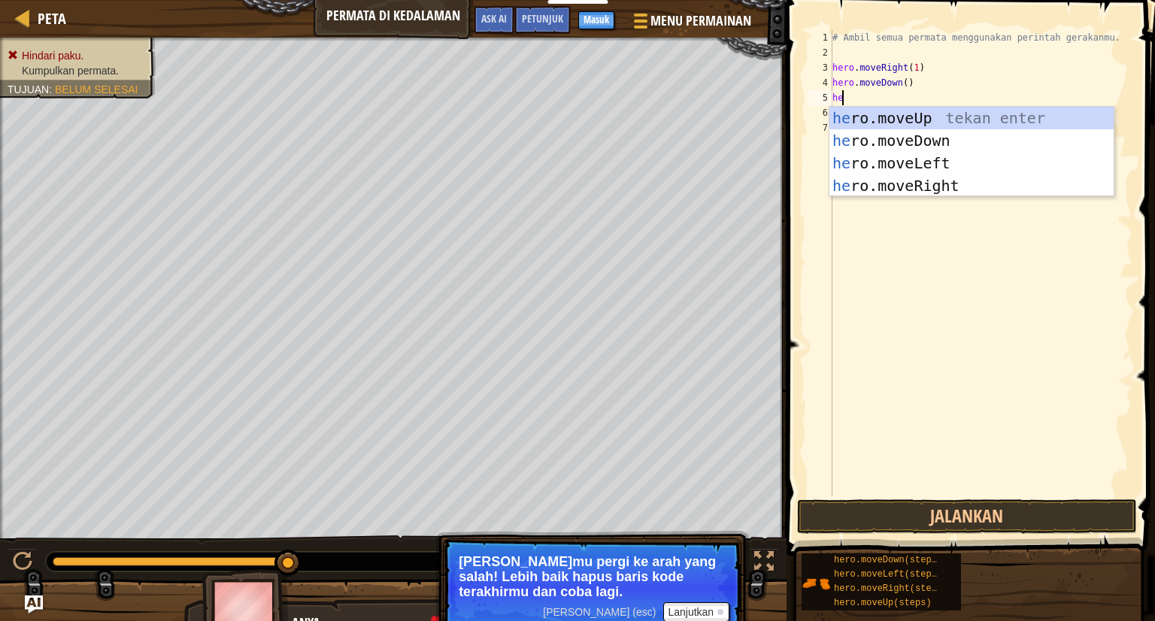
type textarea "her"
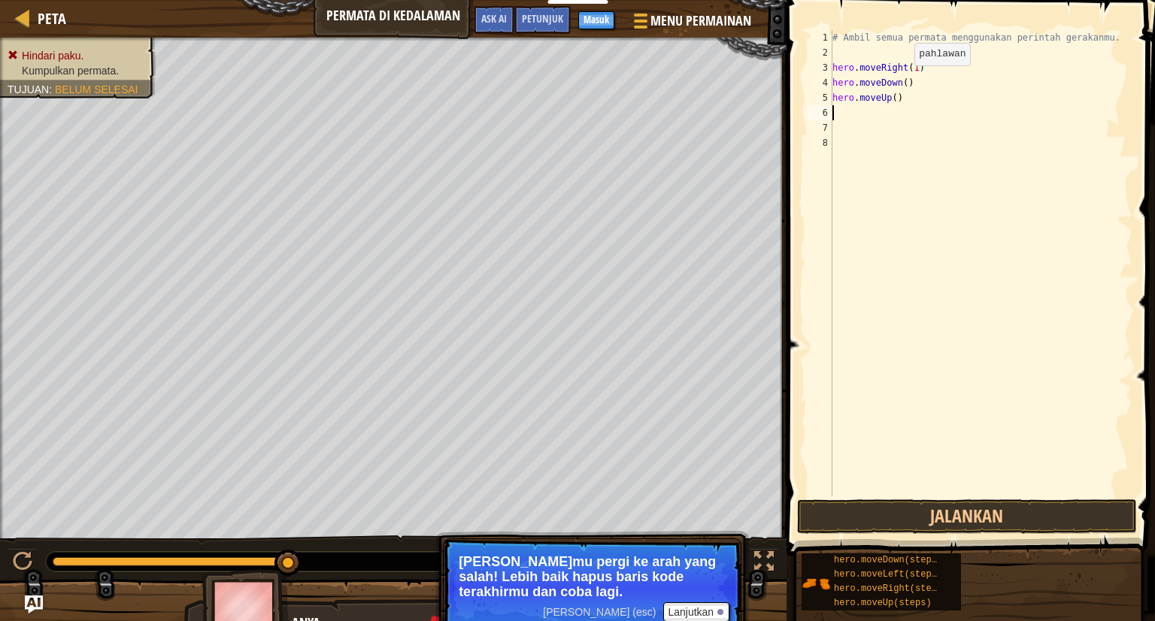
click at [902, 80] on div "# Ambil semua permata menggunakan perintah gerakanmu. hero . moveRight ( 1 ) he…" at bounding box center [981, 278] width 303 height 496
click at [891, 97] on div "# Ambil semua permata menggunakan perintah gerakanmu. hero . moveRight ( 1 ) he…" at bounding box center [981, 278] width 303 height 496
type textarea "hero.moveUp(1)"
click at [909, 97] on div "# Ambil semua permata menggunakan perintah gerakanmu. hero . moveRight ( 1 ) he…" at bounding box center [981, 278] width 303 height 496
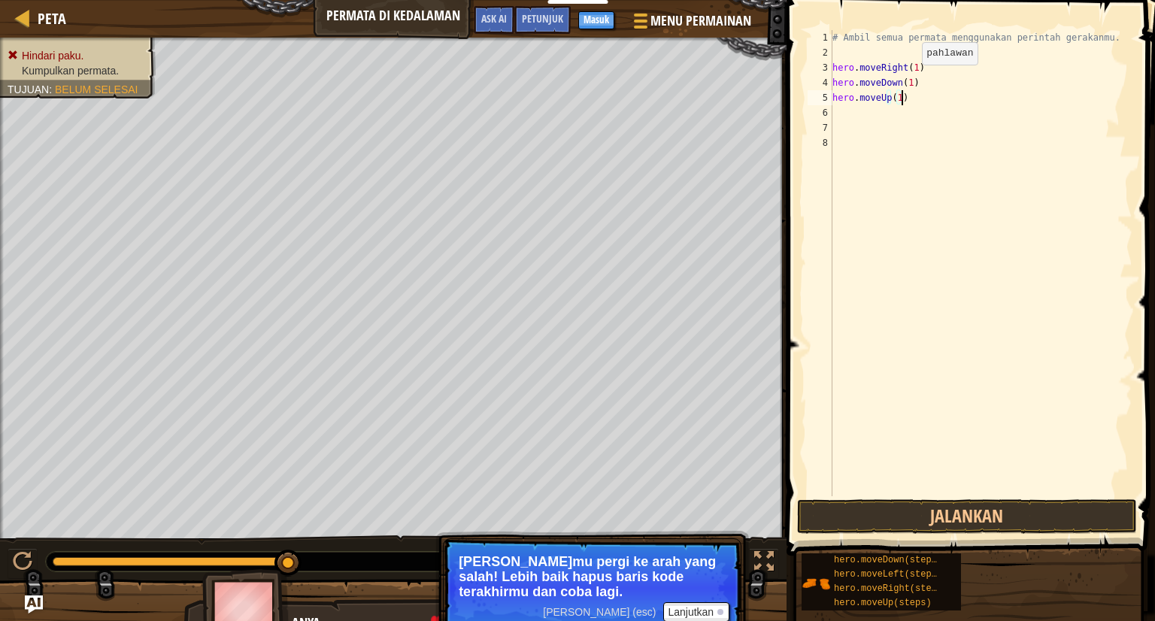
scroll to position [7, 0]
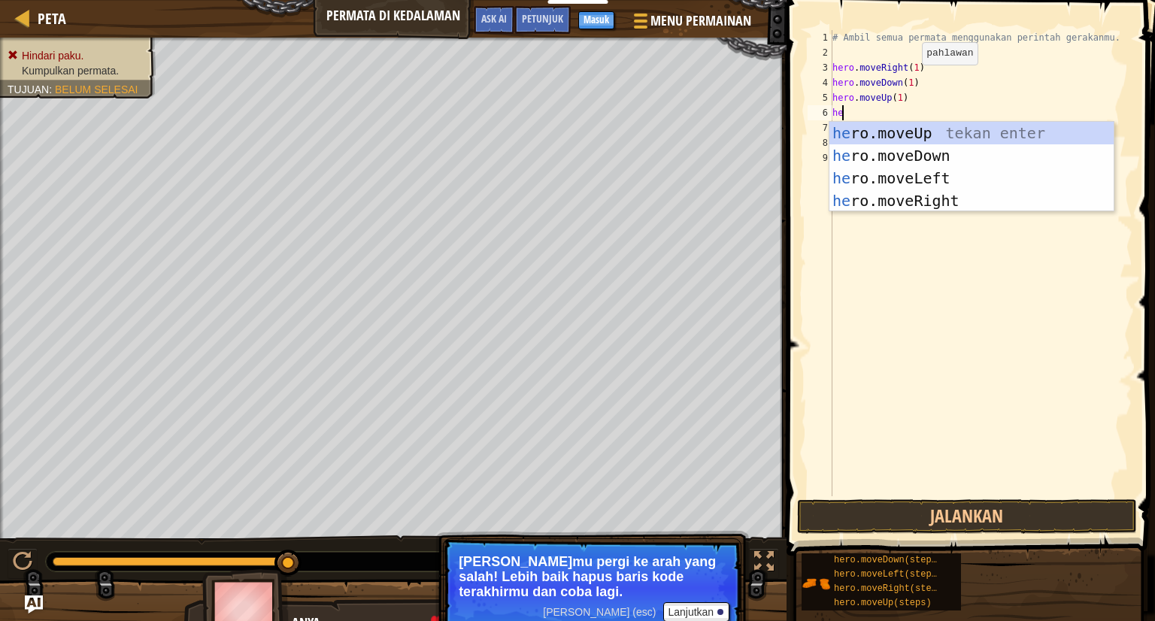
type textarea "her"
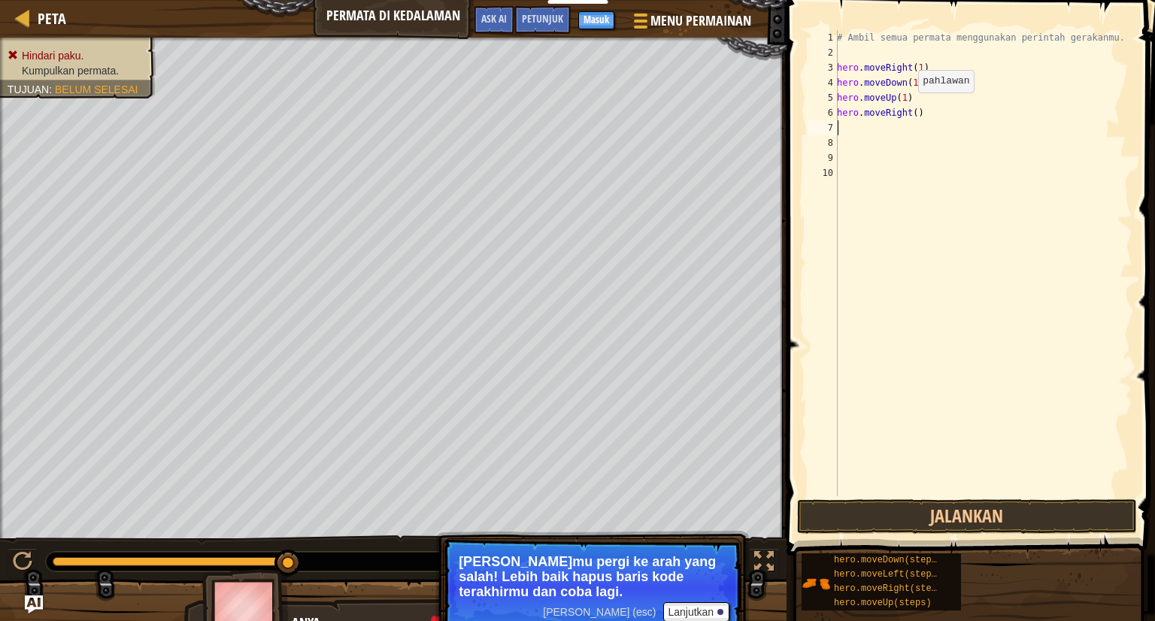
click at [910, 108] on div "# Ambil semua permata menggunakan perintah gerakanmu. hero . moveRight ( 1 ) he…" at bounding box center [983, 278] width 299 height 496
type textarea "hero.moveRight(1)"
click at [922, 513] on button "Jalankan" at bounding box center [967, 516] width 340 height 35
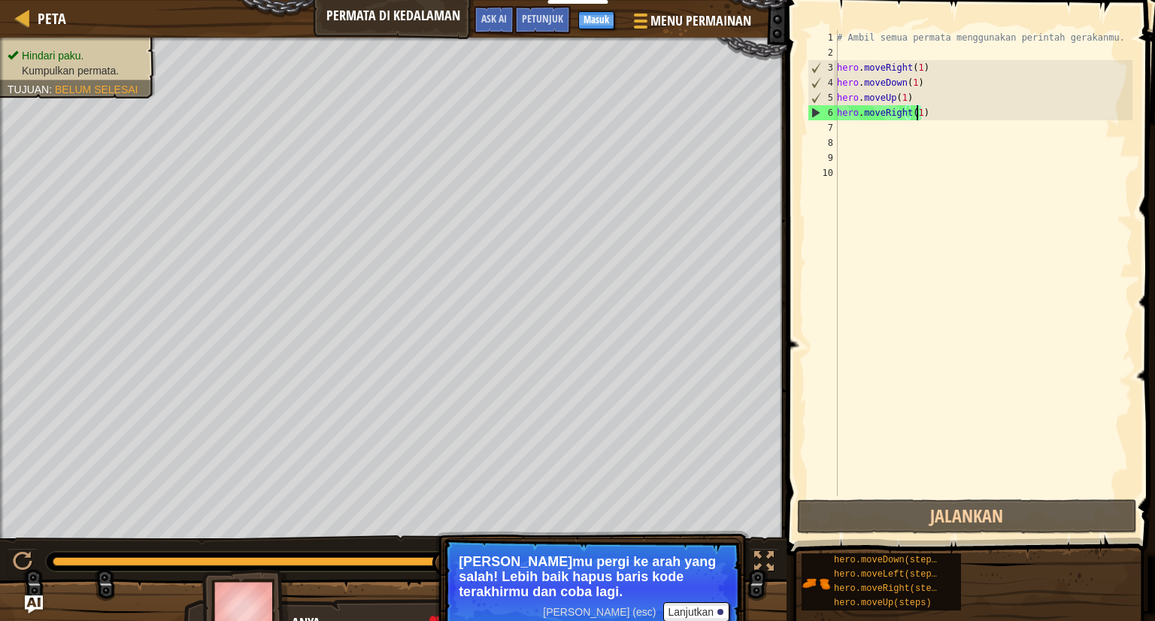
click at [939, 109] on div "# Ambil semua permata menggunakan perintah gerakanmu. hero . moveRight ( 1 ) he…" at bounding box center [983, 278] width 299 height 496
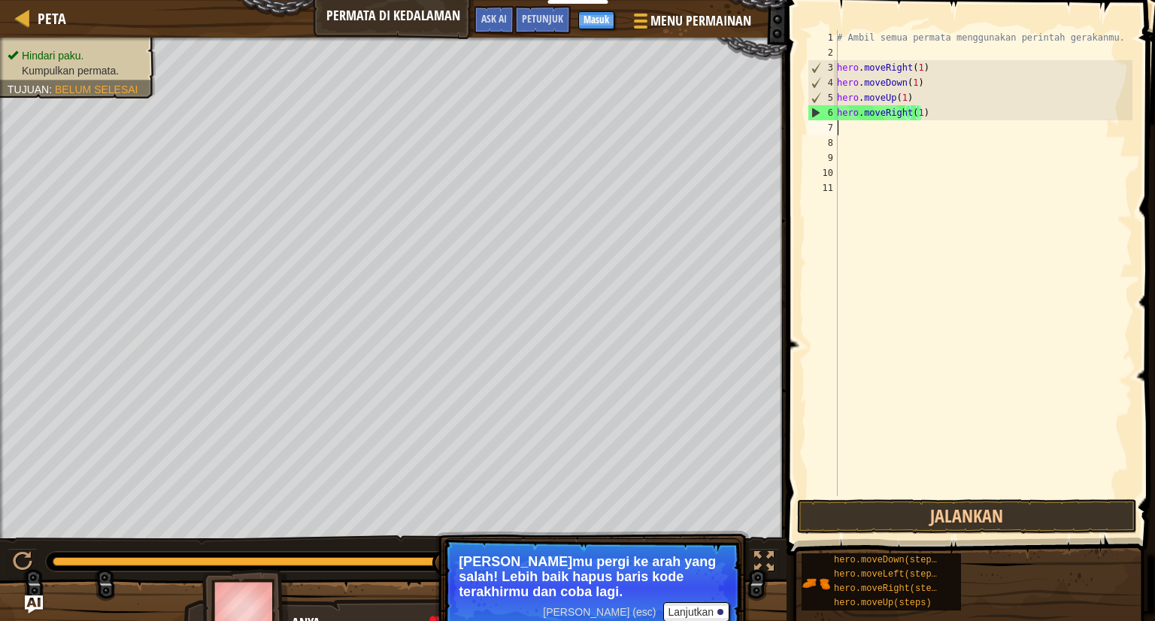
scroll to position [7, 0]
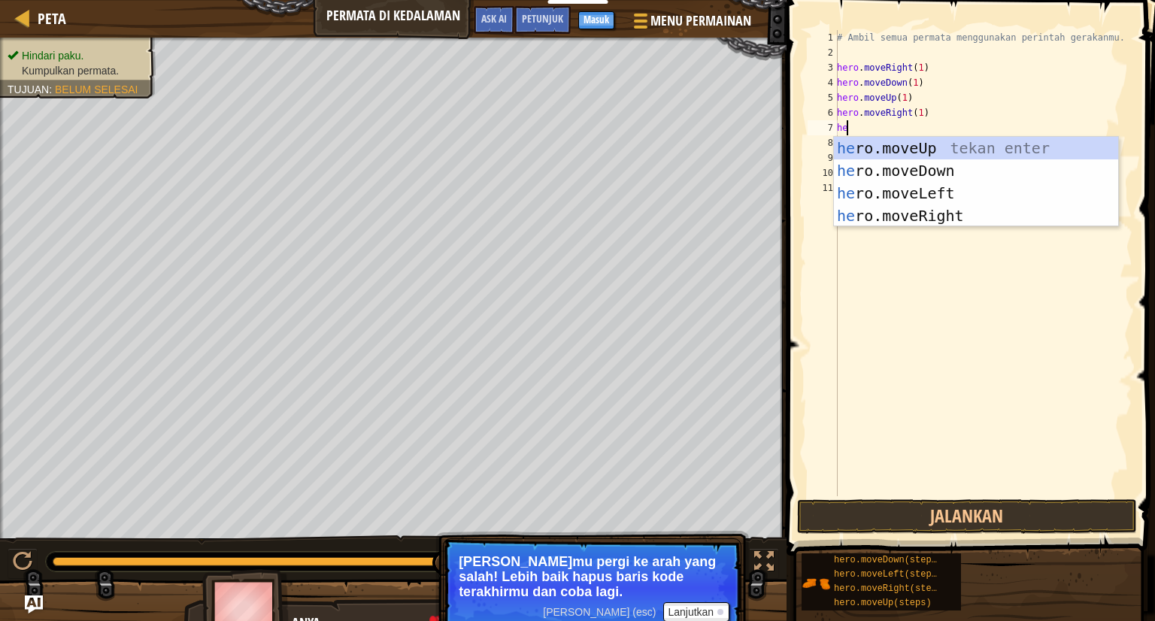
type textarea "her"
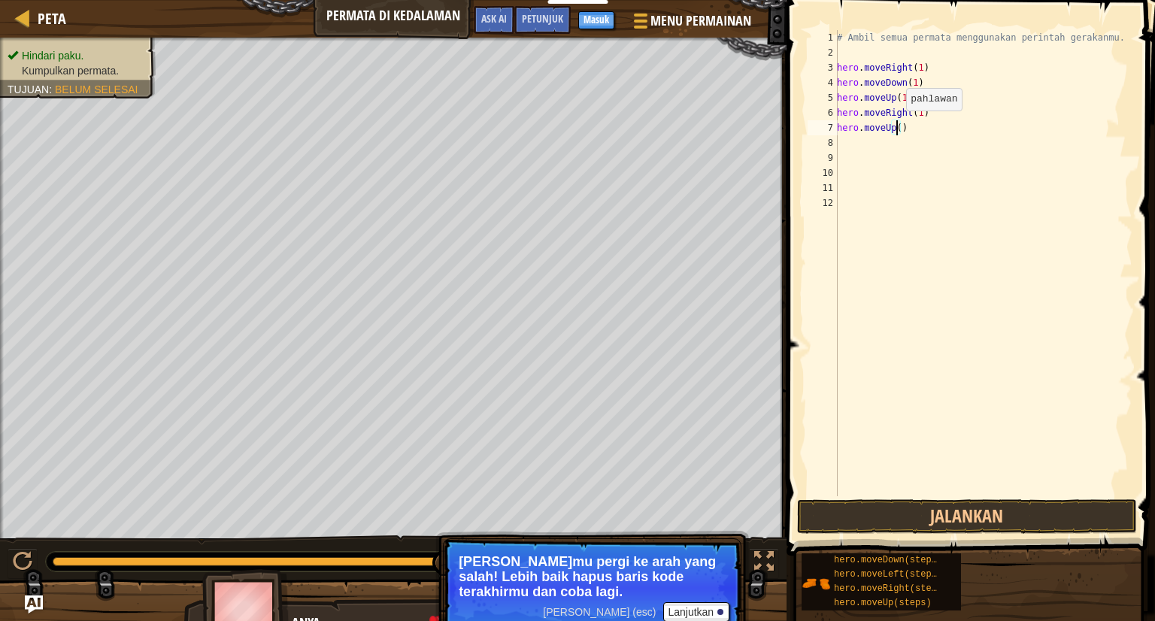
click at [898, 126] on div "# Ambil semua permata menggunakan perintah gerakanmu. hero . moveRight ( 1 ) he…" at bounding box center [983, 278] width 299 height 496
type textarea "hero.moveUp(1)"
click at [915, 126] on div "# Ambil semua permata menggunakan perintah gerakanmu. hero . moveRight ( 1 ) he…" at bounding box center [983, 278] width 299 height 496
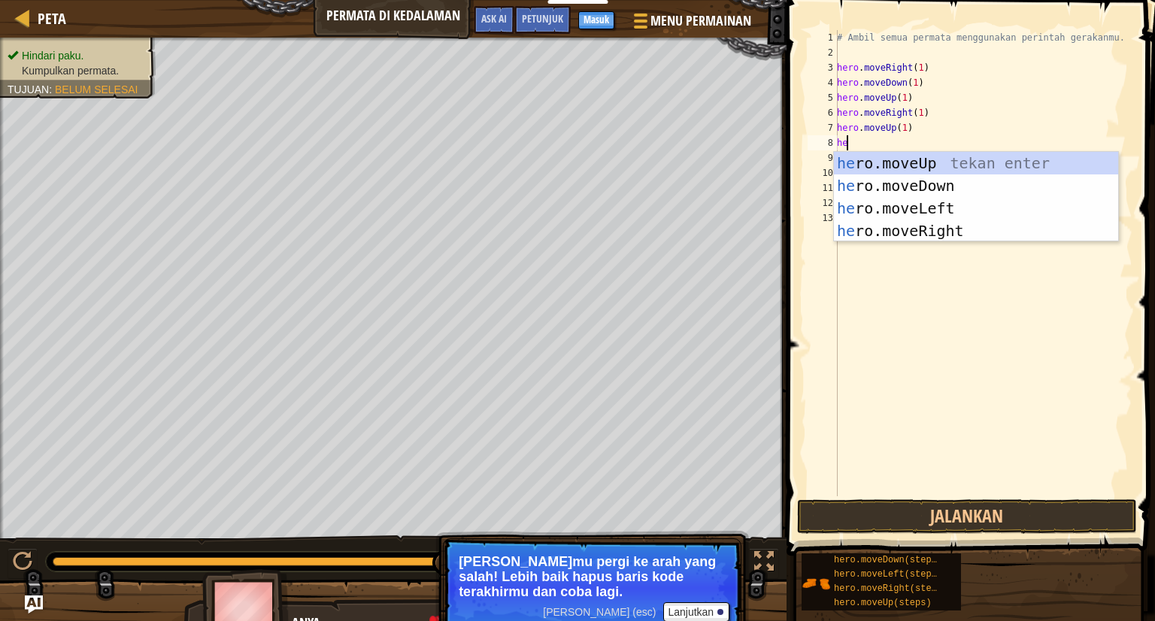
type textarea "her"
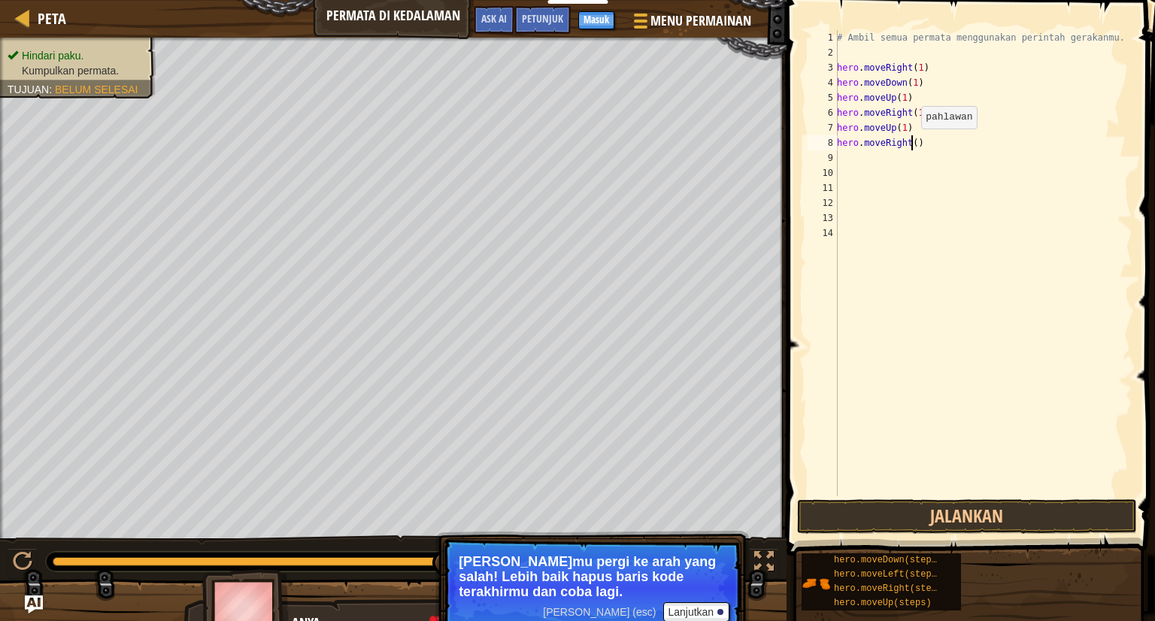
click at [913, 143] on div "# Ambil semua permata menggunakan perintah gerakanmu. hero . moveRight ( 1 ) he…" at bounding box center [983, 278] width 299 height 496
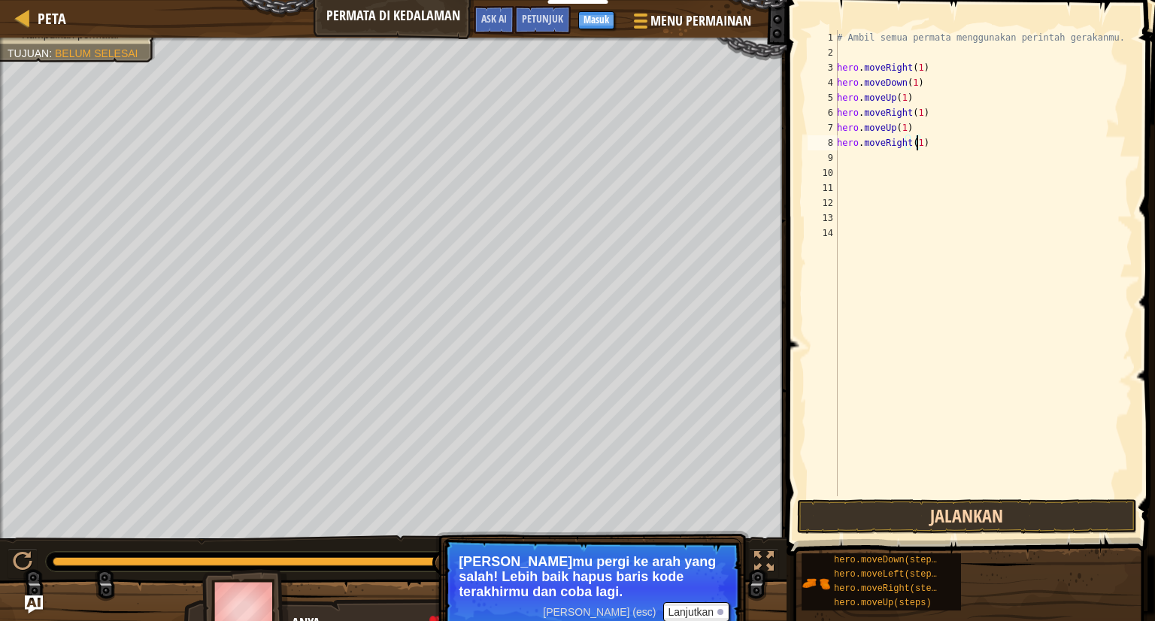
type textarea "hero.moveRight(1)"
click at [927, 517] on button "Jalankan" at bounding box center [967, 516] width 340 height 35
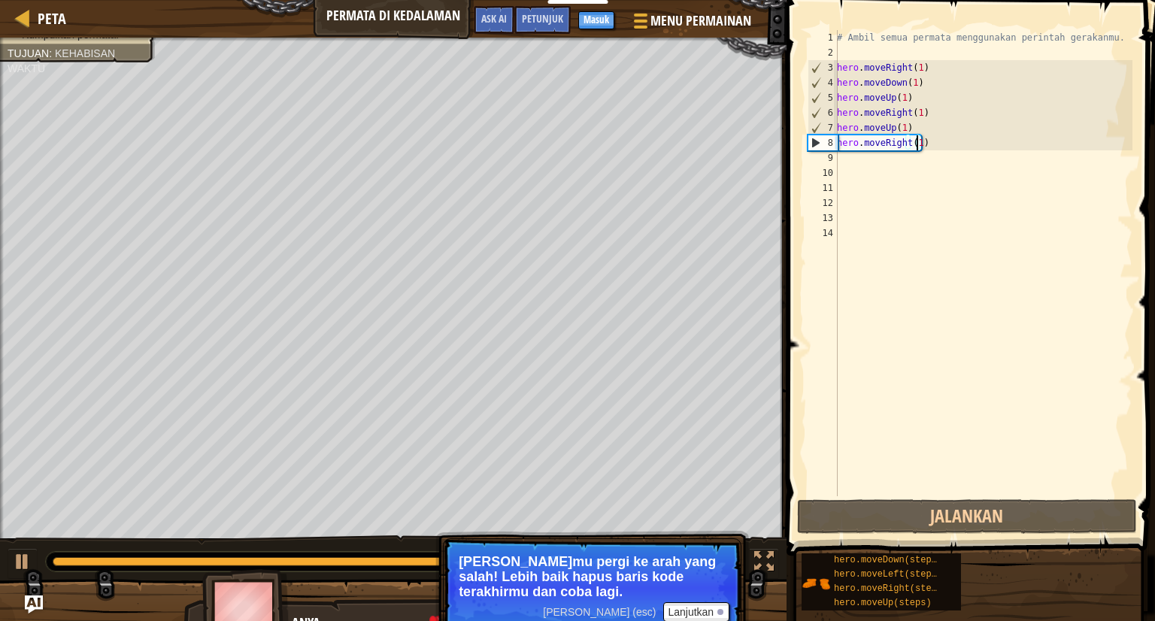
click at [951, 146] on div "# Ambil semua permata menggunakan perintah gerakanmu. hero . moveRight ( 1 ) he…" at bounding box center [983, 278] width 299 height 496
click at [947, 139] on div "# Ambil semua permata menggunakan perintah gerakanmu. hero . moveRight ( 1 ) he…" at bounding box center [983, 278] width 299 height 496
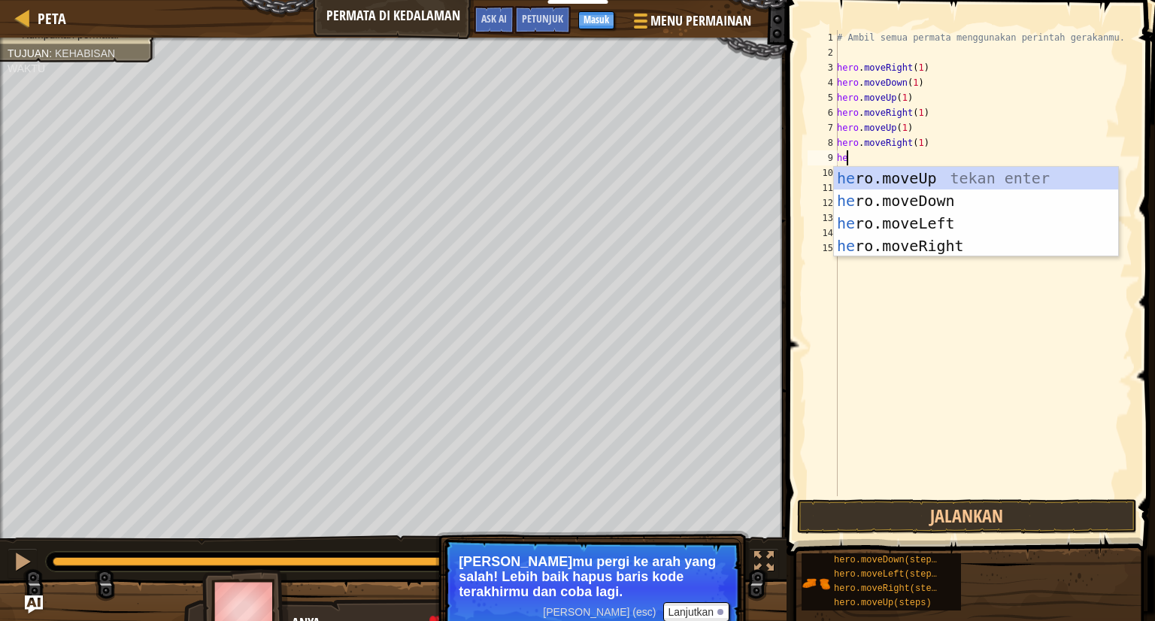
type textarea "her"
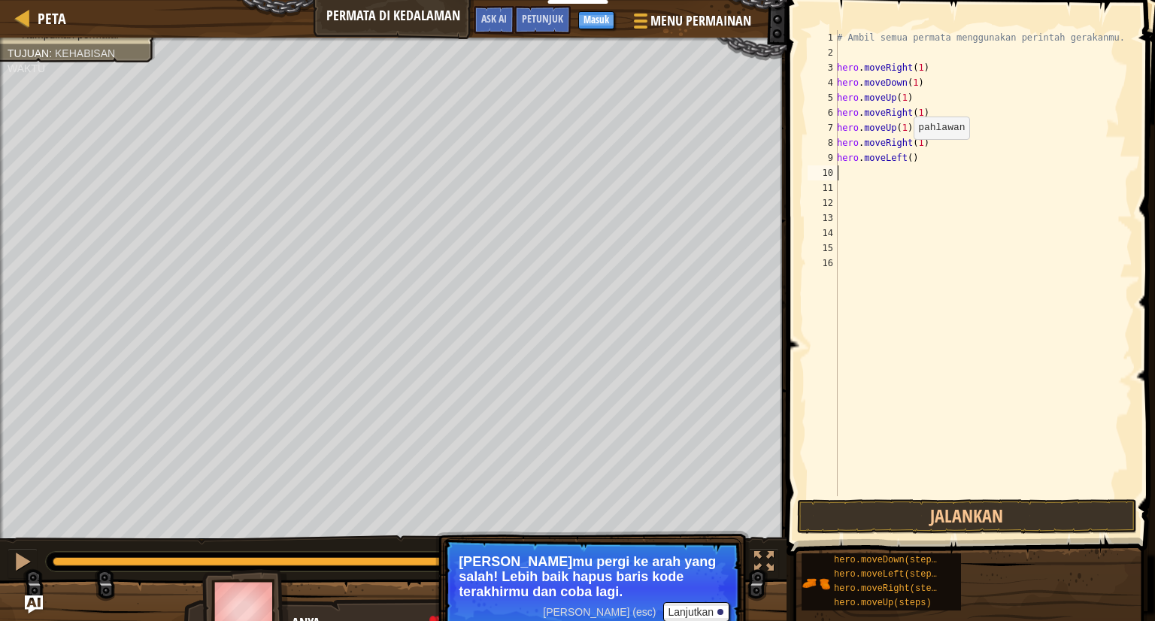
click at [906, 157] on div "# Ambil semua permata menggunakan perintah gerakanmu. hero . moveRight ( 1 ) he…" at bounding box center [983, 278] width 299 height 496
type textarea "hero.moveLeft(1)"
click at [942, 155] on div "# Ambil semua permata menggunakan perintah gerakanmu. hero . moveRight ( 1 ) he…" at bounding box center [983, 278] width 299 height 496
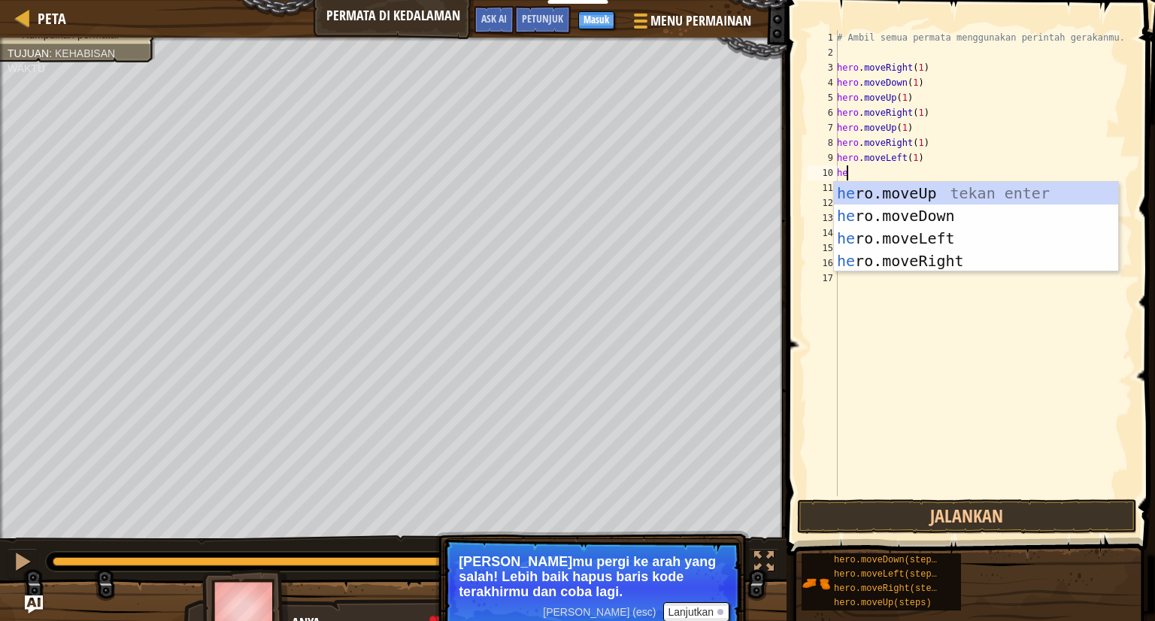
type textarea "her"
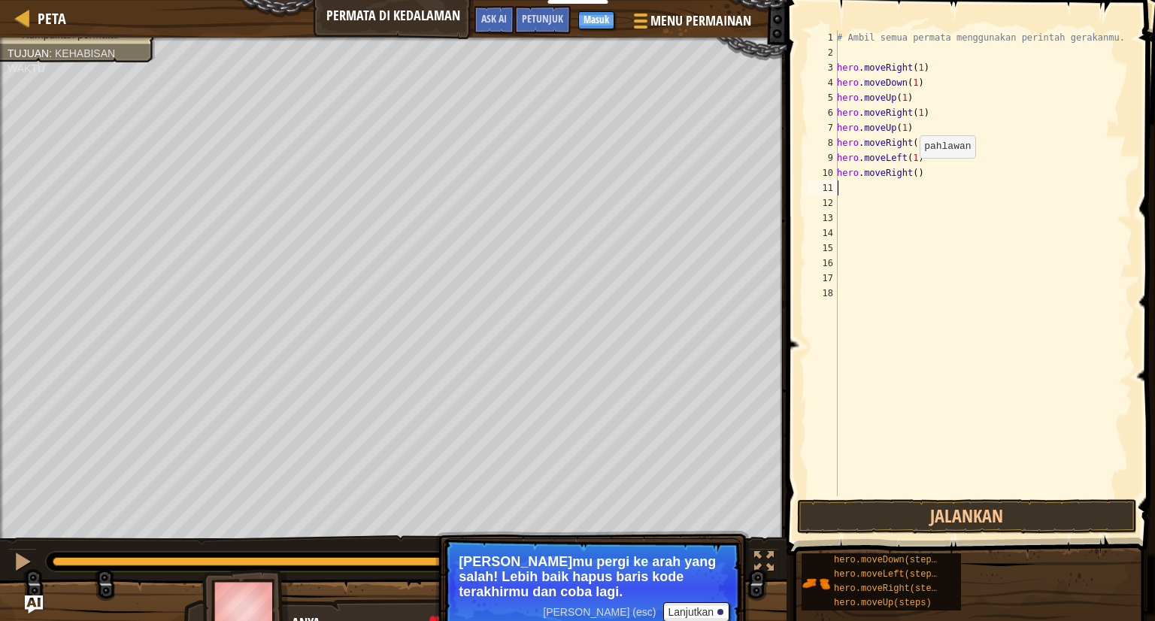
click at [912, 172] on div "# Ambil semua permata menggunakan perintah gerakanmu. hero . moveRight ( 1 ) he…" at bounding box center [983, 278] width 299 height 496
type textarea "hero.moveRight(1)"
click at [948, 512] on button "Jalankan" at bounding box center [967, 516] width 340 height 35
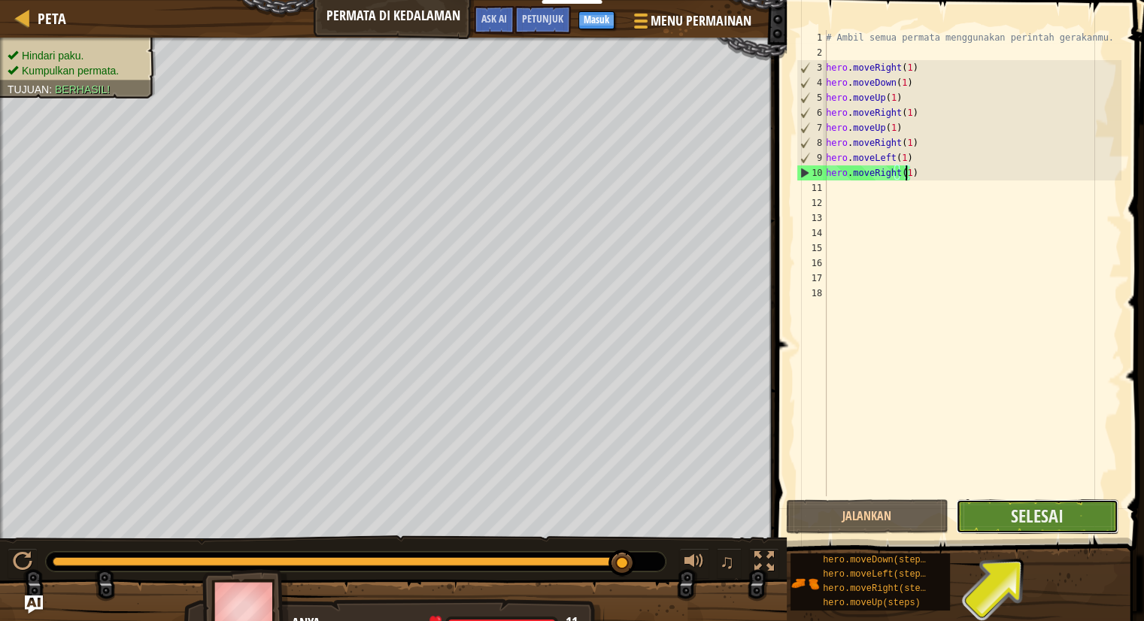
click at [1047, 528] on button "Selesai" at bounding box center [1037, 516] width 162 height 35
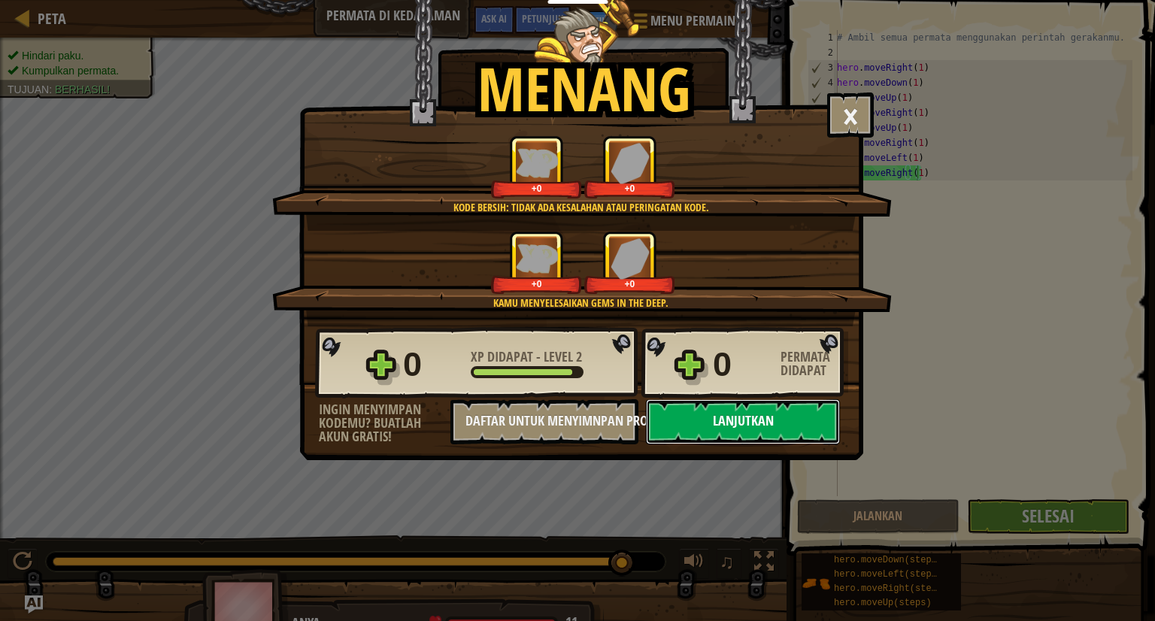
click at [726, 419] on button "Lanjutkan" at bounding box center [743, 421] width 194 height 45
select select "id"
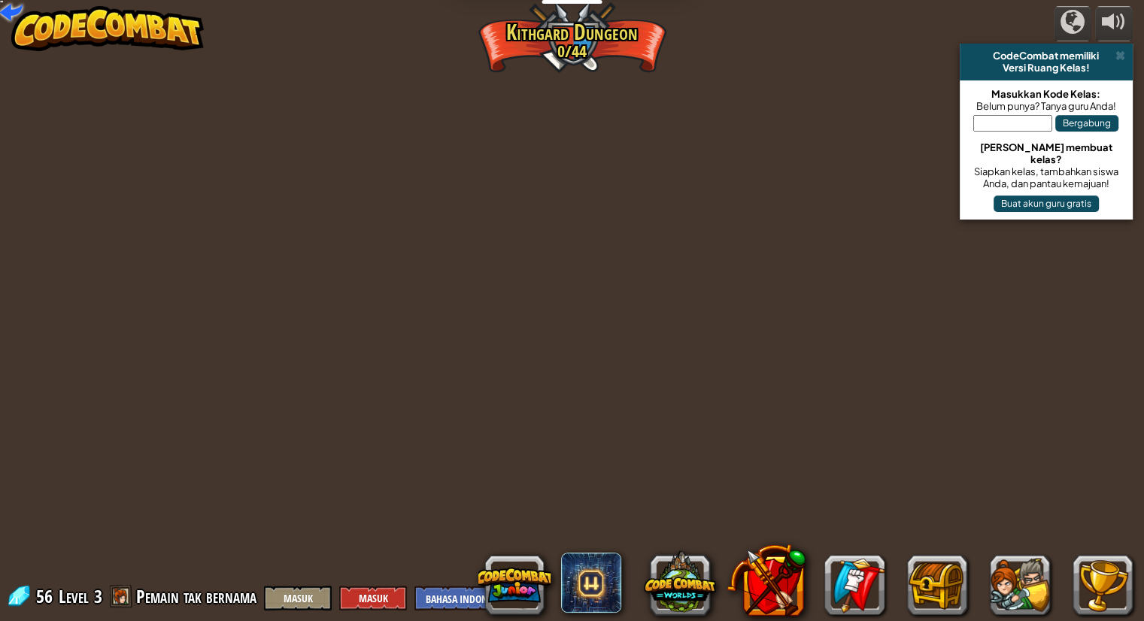
select select "id"
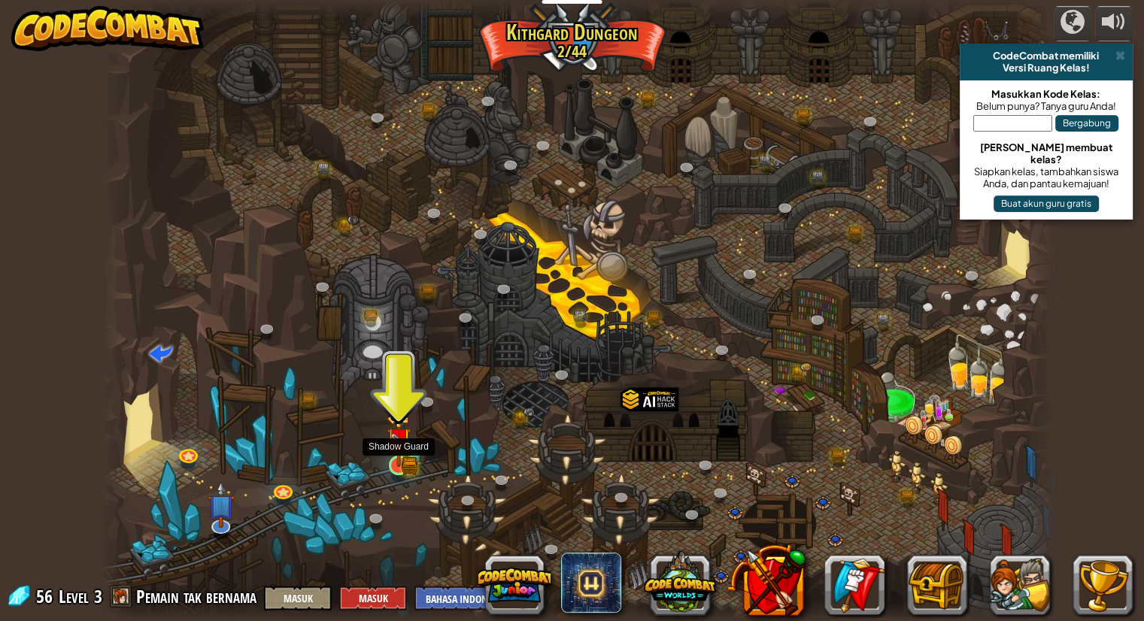
click at [409, 465] on img at bounding box center [399, 440] width 25 height 54
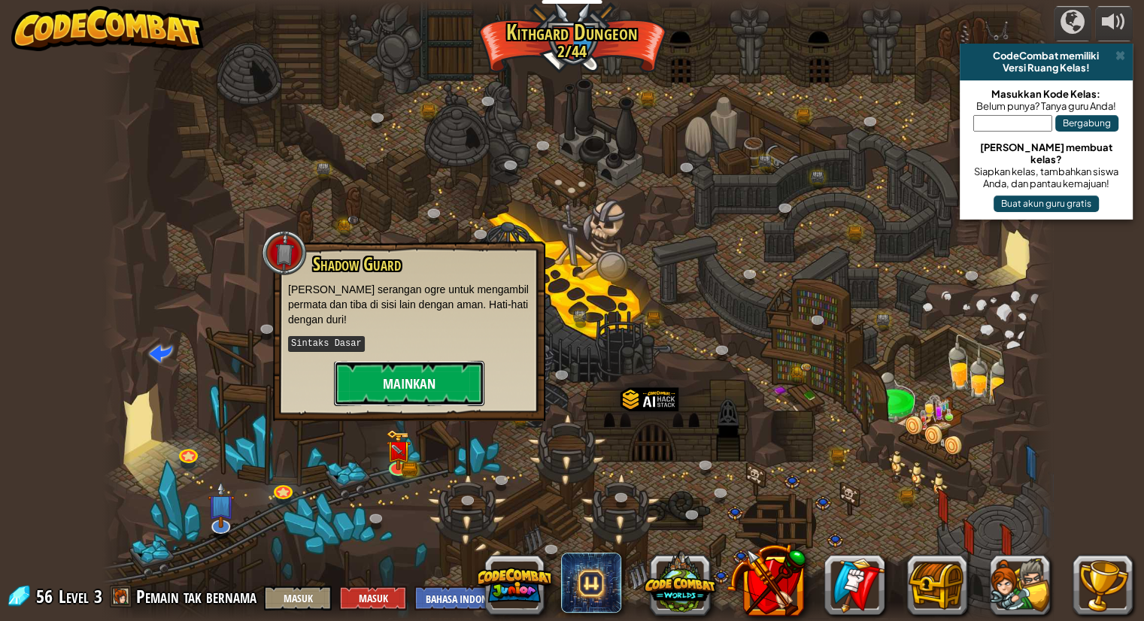
click at [426, 361] on button "Mainkan" at bounding box center [409, 383] width 150 height 45
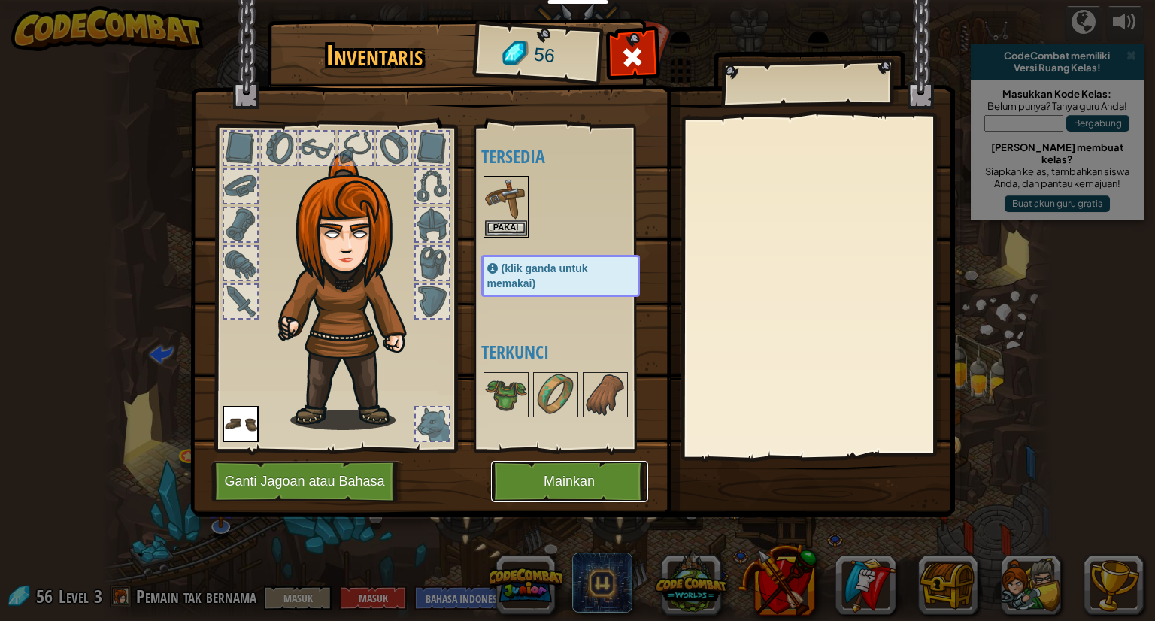
click at [578, 470] on button "Mainkan" at bounding box center [569, 481] width 157 height 41
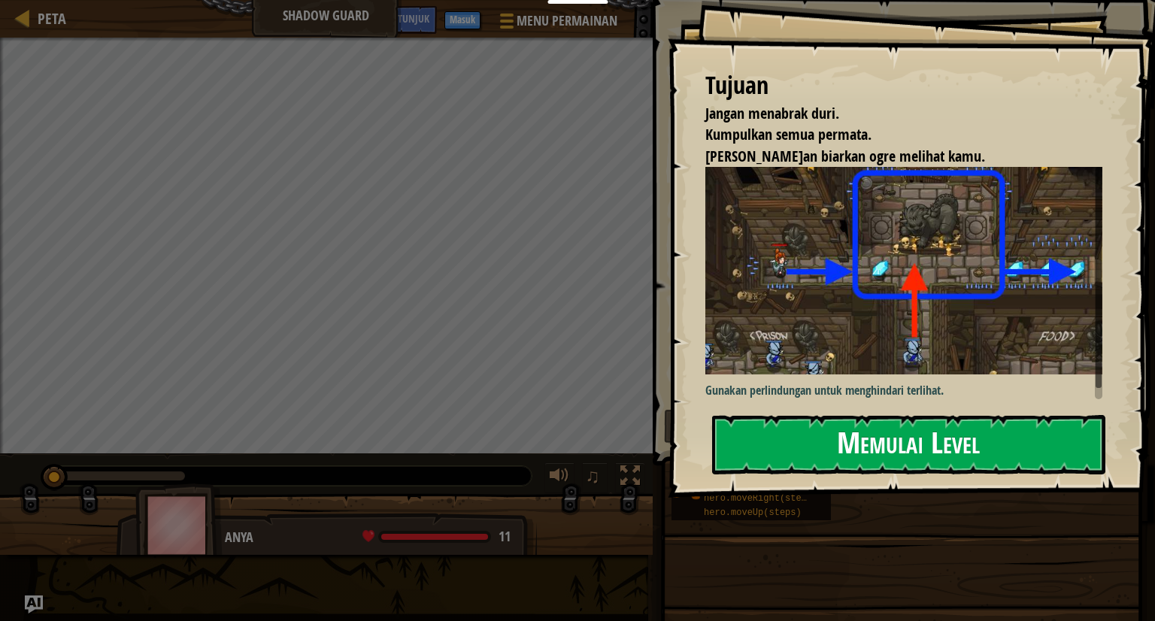
click at [779, 439] on button "Memulai Level" at bounding box center [908, 444] width 393 height 59
